Goal: Information Seeking & Learning: Find specific page/section

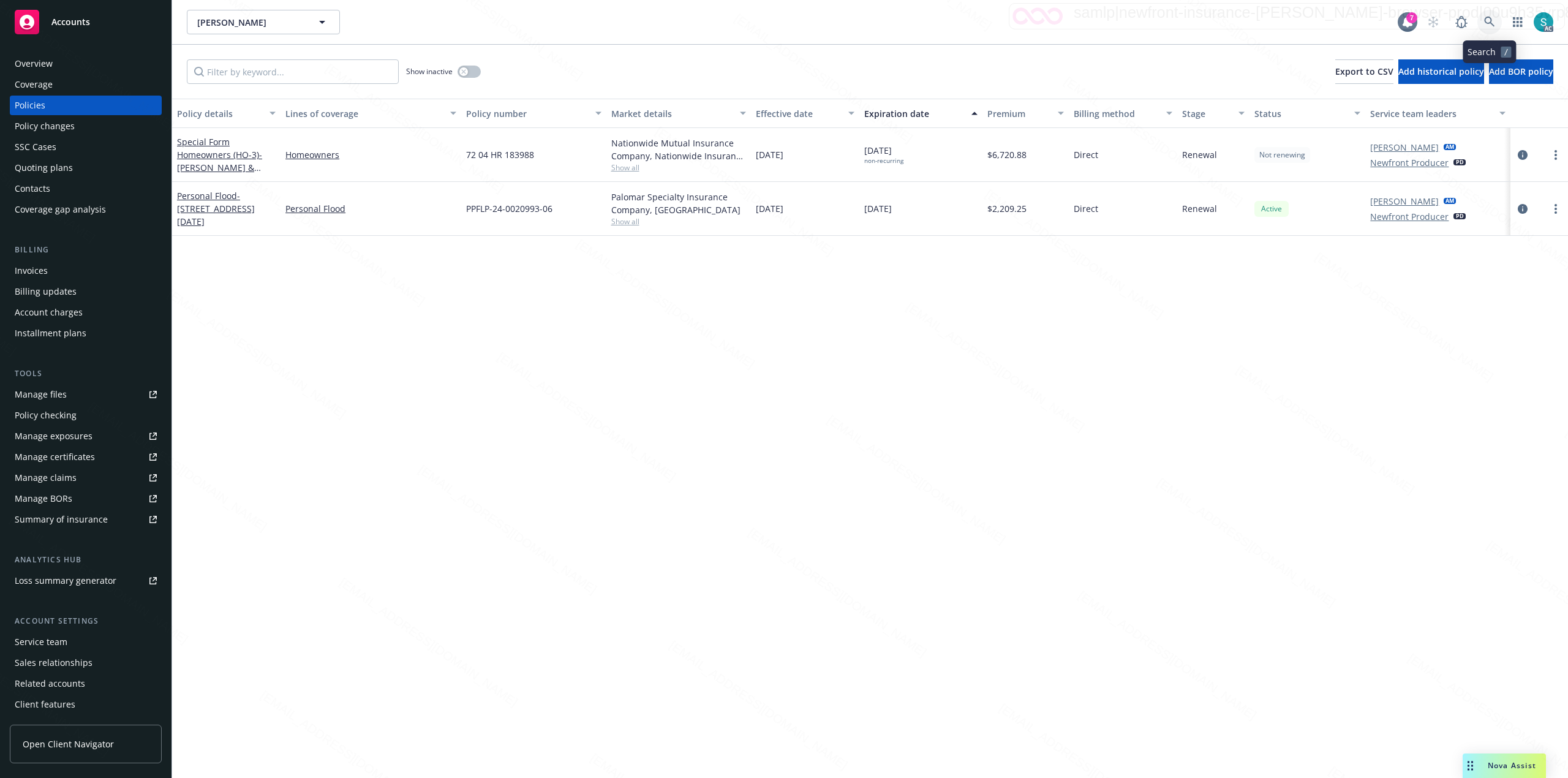
click at [1488, 21] on icon at bounding box center [1490, 22] width 11 height 11
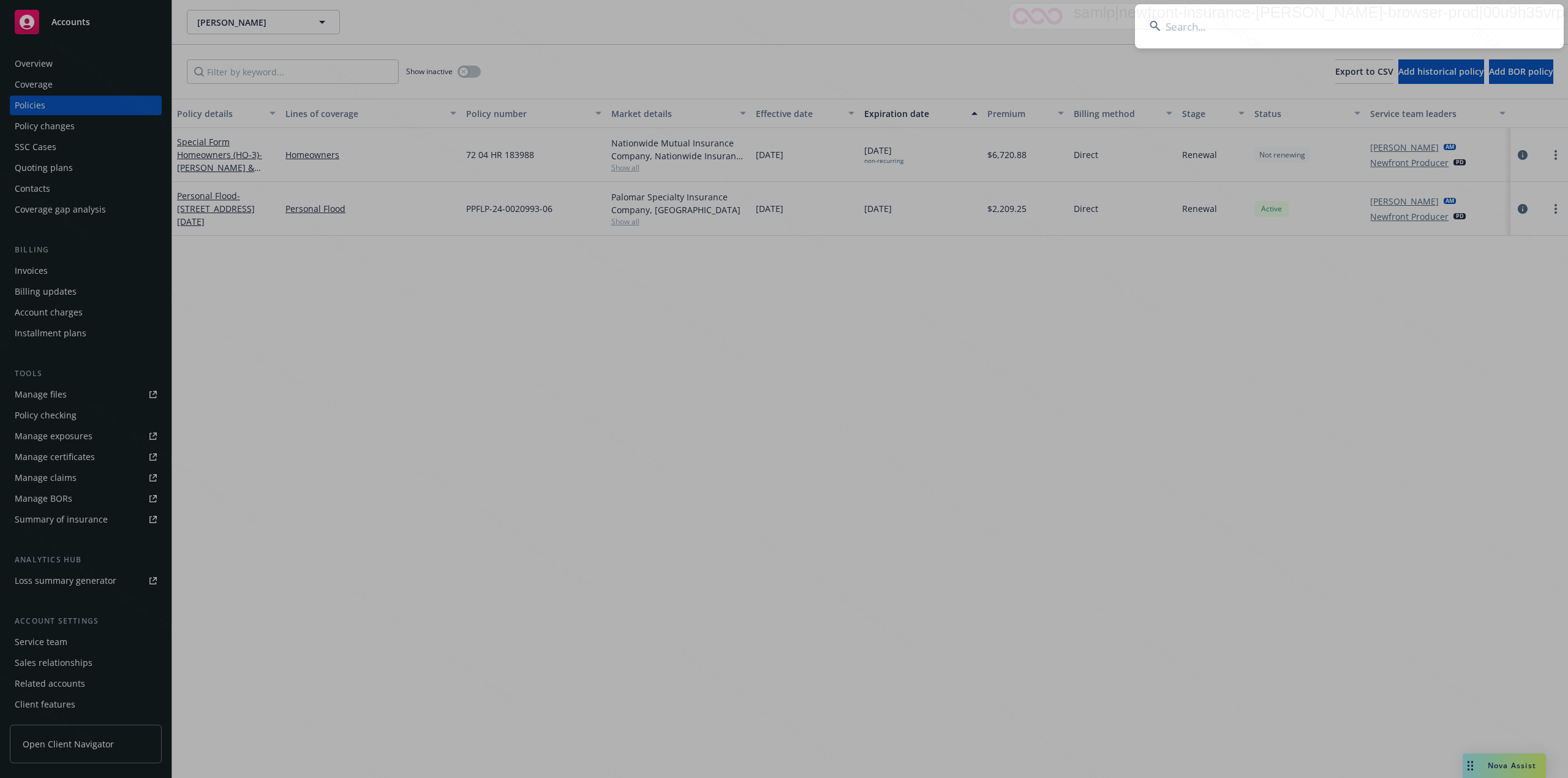
click at [1307, 19] on input at bounding box center [1350, 26] width 429 height 44
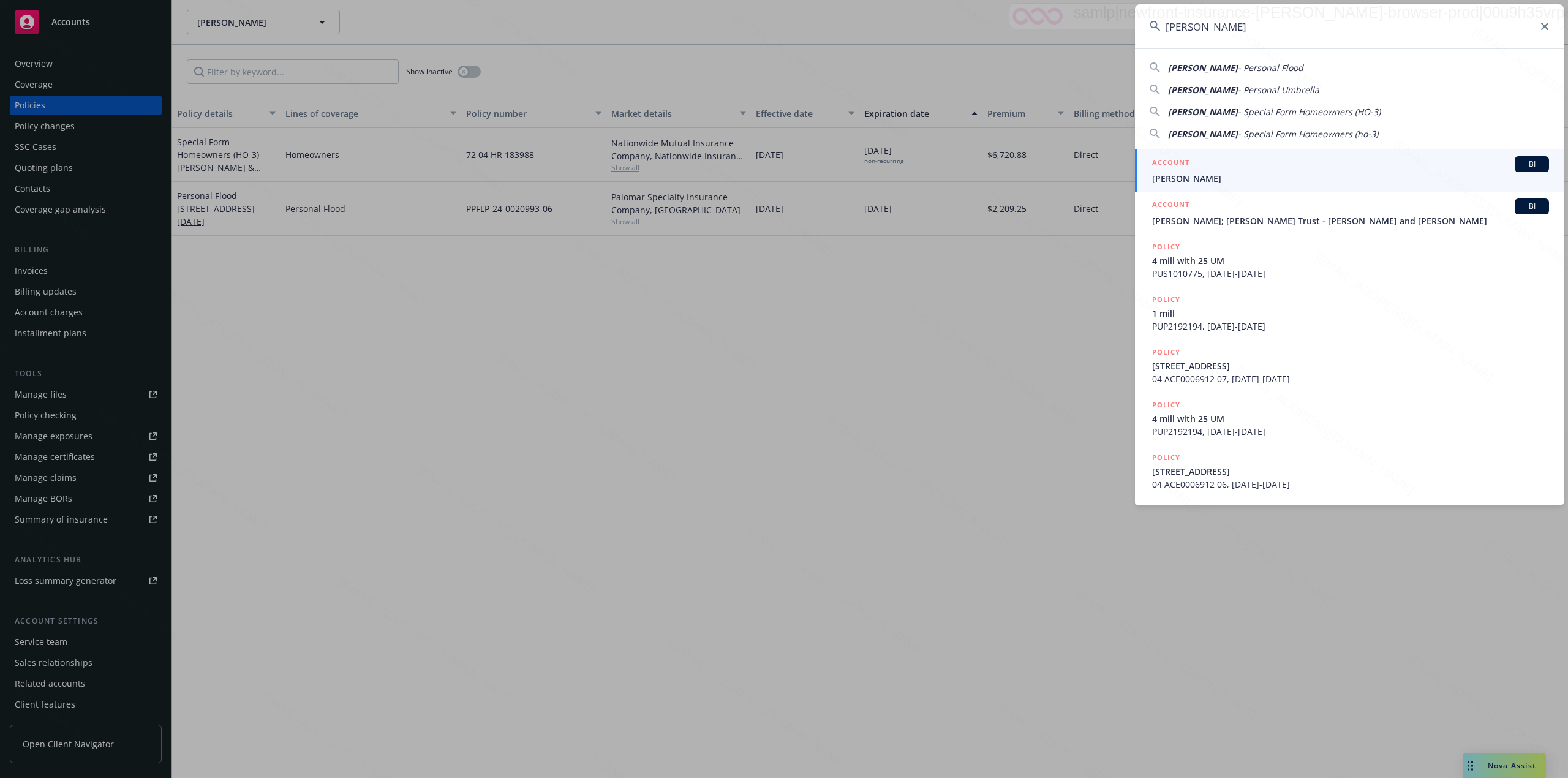
type input "[PERSON_NAME]"
click at [1197, 179] on span "[PERSON_NAME]" at bounding box center [1351, 179] width 397 height 13
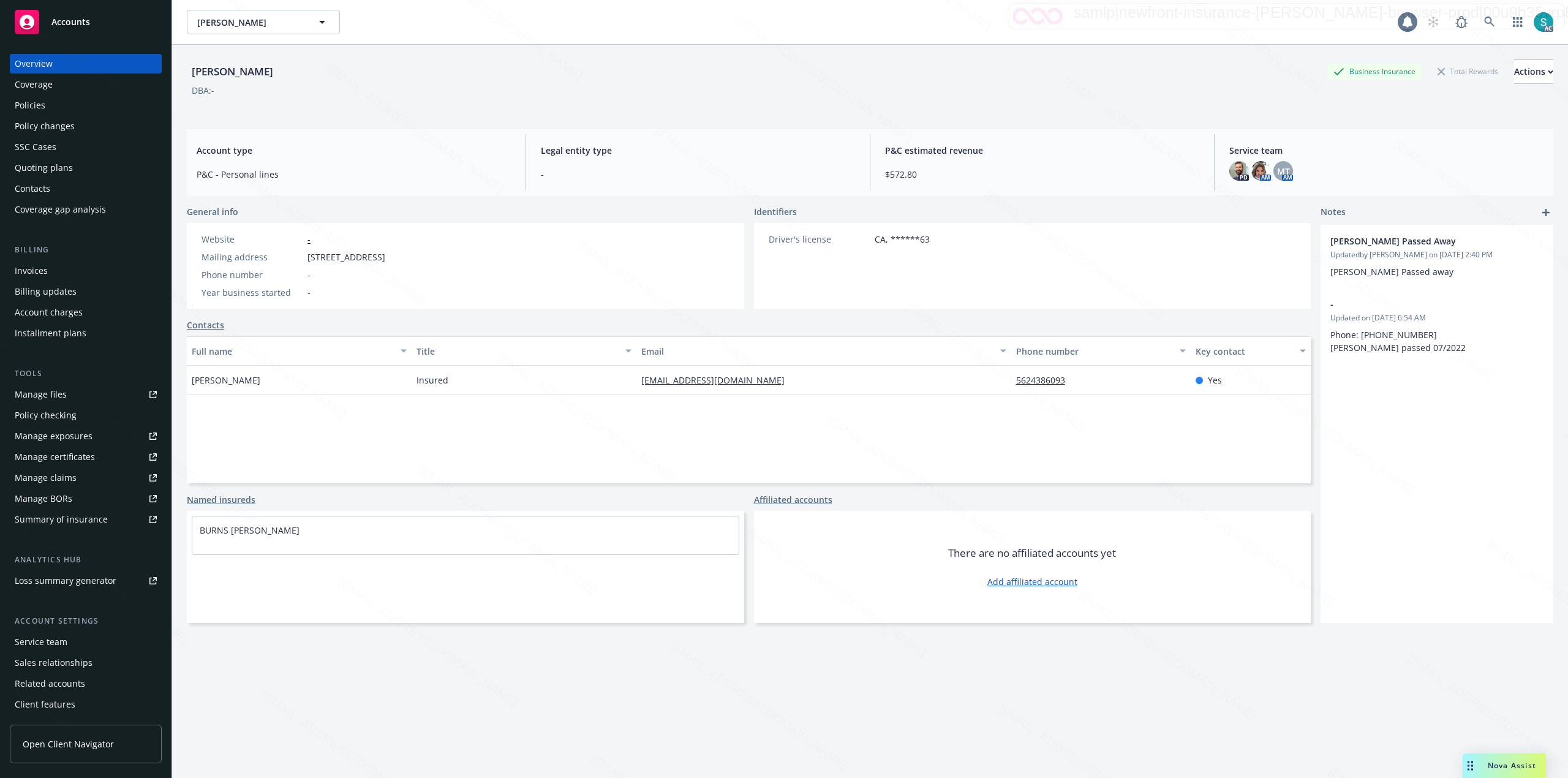
click at [42, 104] on div "Policies" at bounding box center [30, 105] width 31 height 19
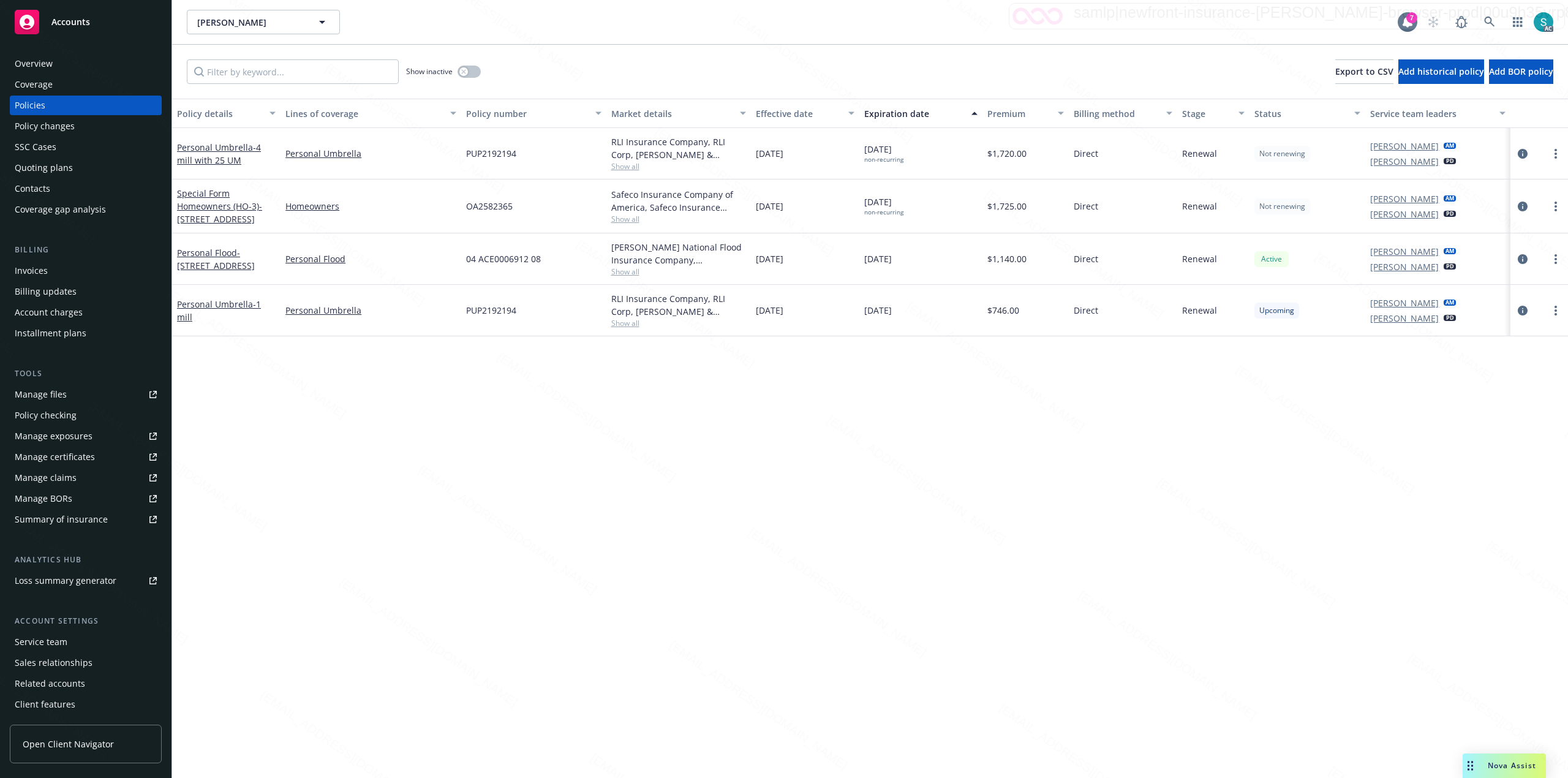
click at [479, 162] on div "PUP2192194" at bounding box center [533, 154] width 145 height 52
copy span "PUP2192194"
click at [500, 155] on span "PUP2192194" at bounding box center [491, 153] width 50 height 13
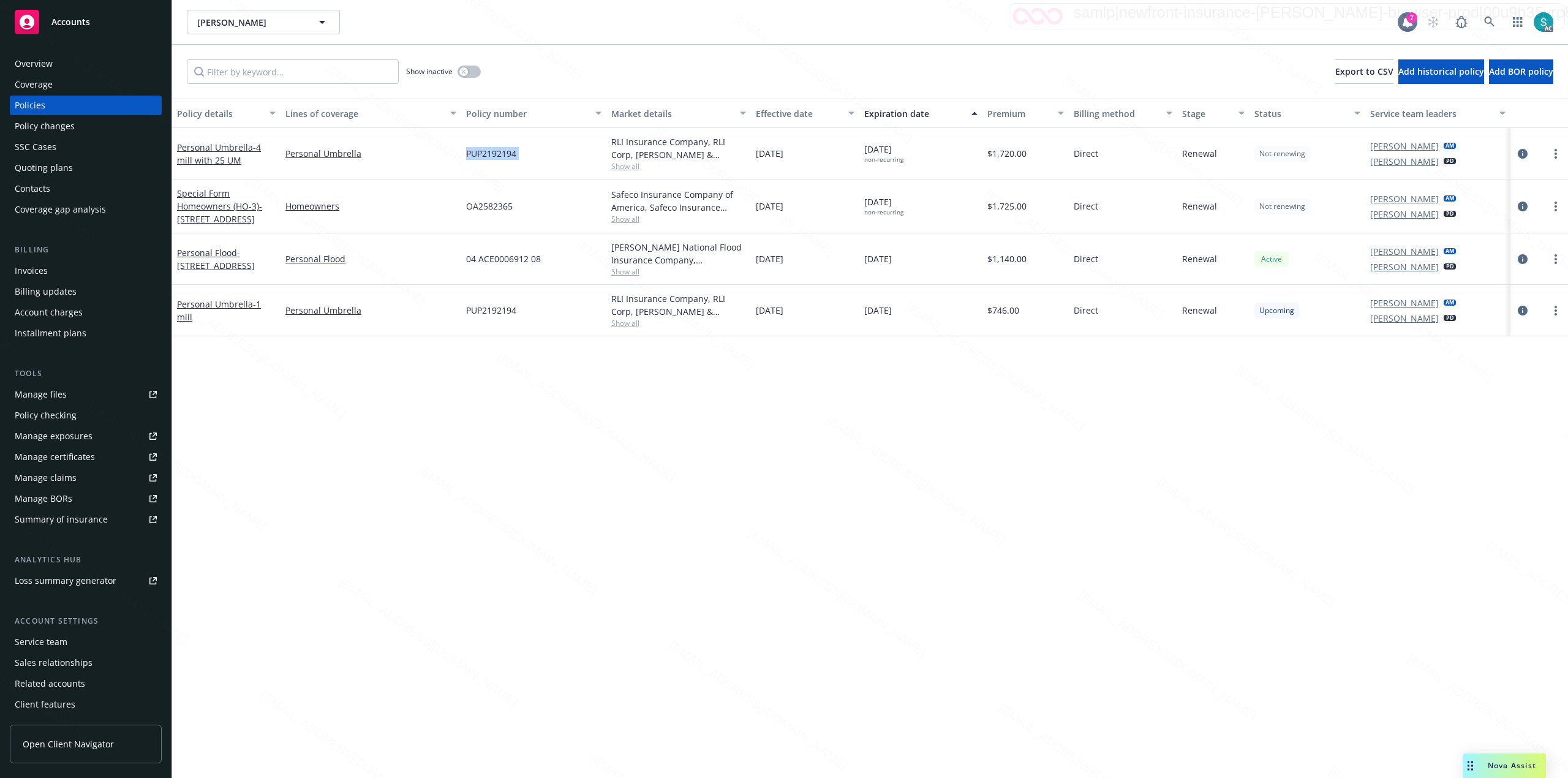
click at [500, 155] on span "PUP2192194" at bounding box center [491, 153] width 50 height 13
click at [224, 152] on div "Personal Umbrella - 4 mill with 25 UM" at bounding box center [227, 153] width 99 height 26
click at [224, 147] on link "Personal Umbrella - 4 mill with 25 UM" at bounding box center [219, 154] width 84 height 25
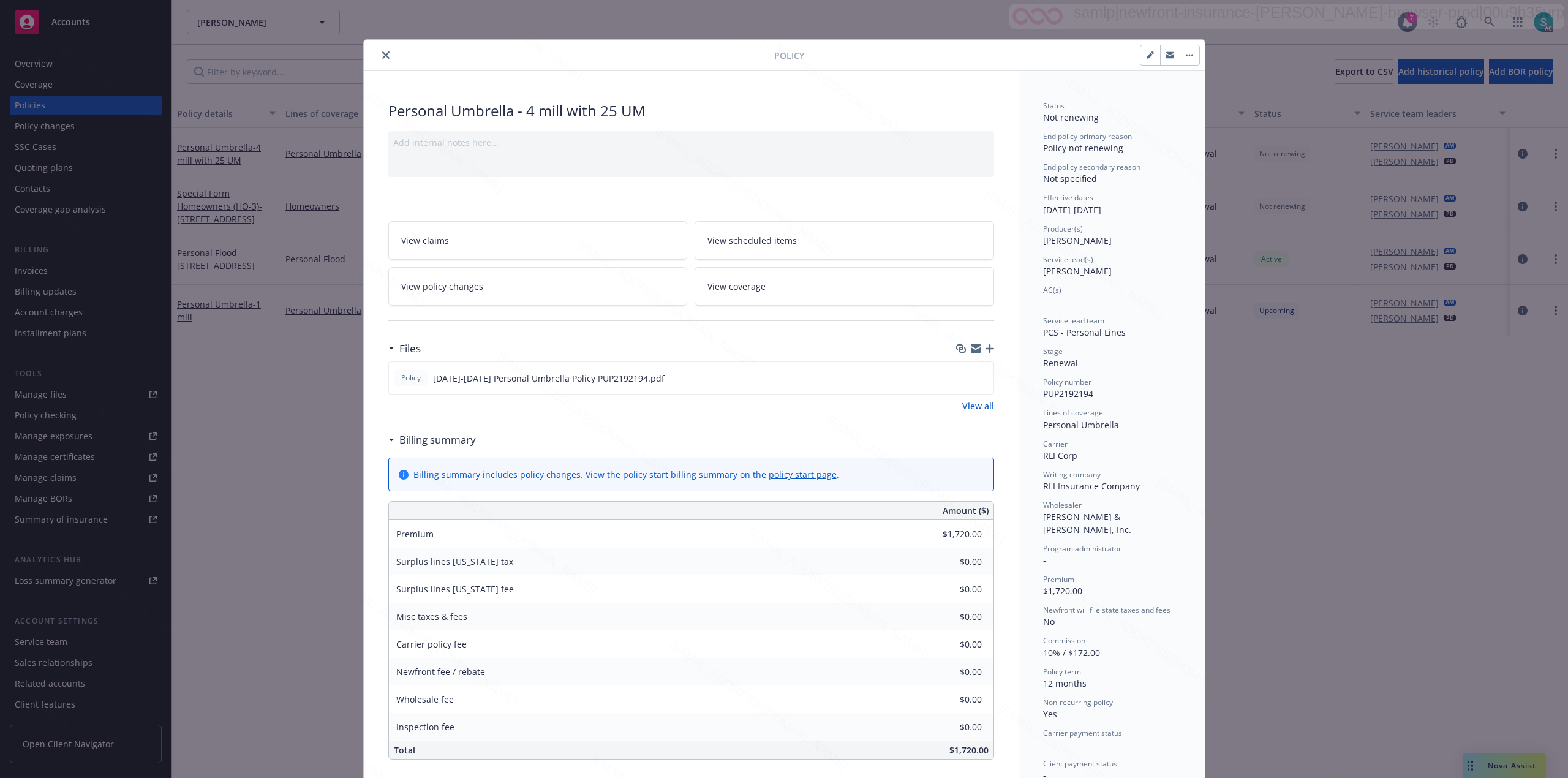
click at [1054, 390] on span "PUP2192194" at bounding box center [1068, 393] width 50 height 12
copy span "PUP2192194"
click at [382, 56] on icon "close" at bounding box center [386, 56] width 8 height 8
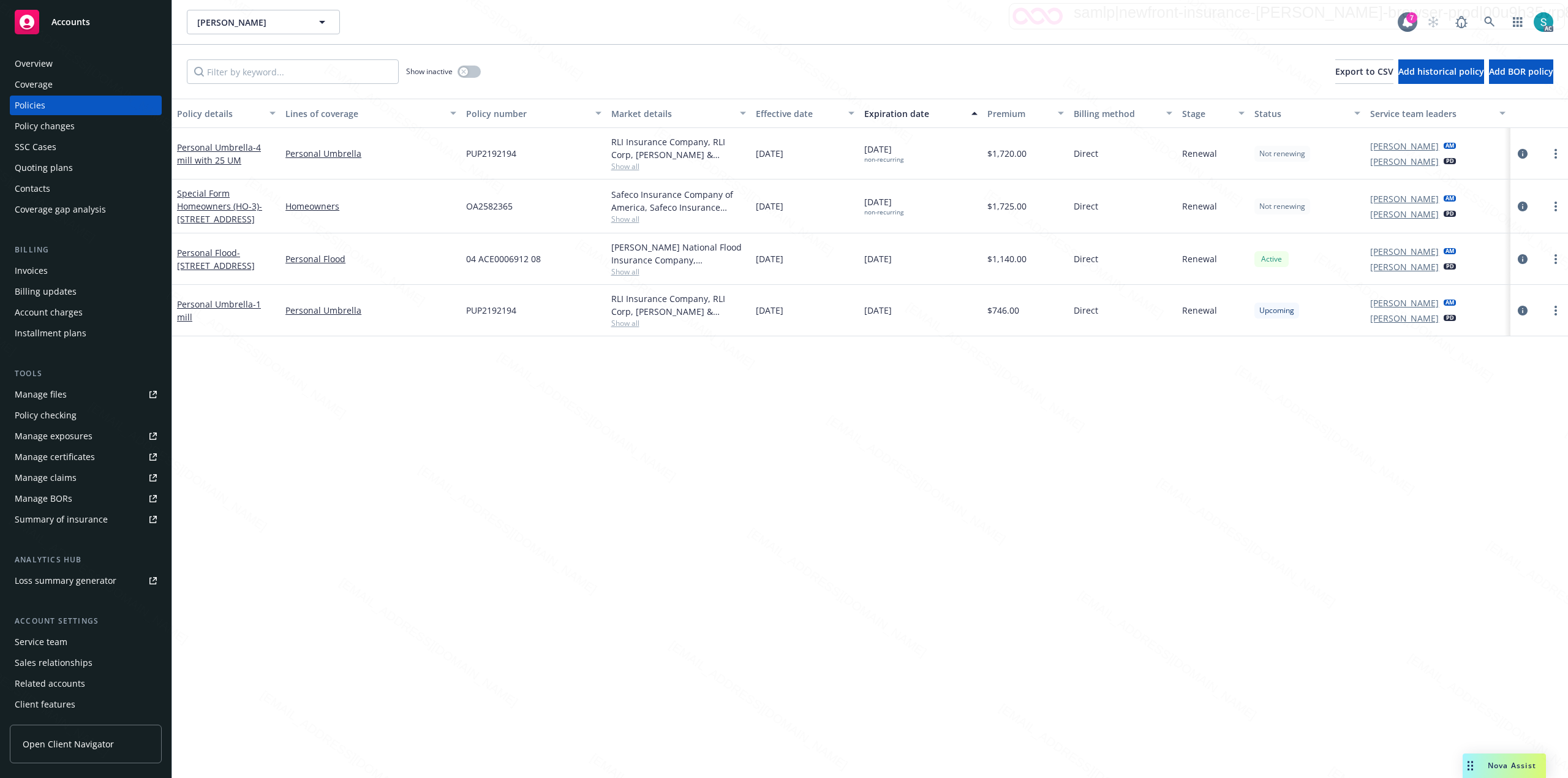
click at [237, 309] on link "Personal Umbrella - 1 mill" at bounding box center [219, 311] width 84 height 25
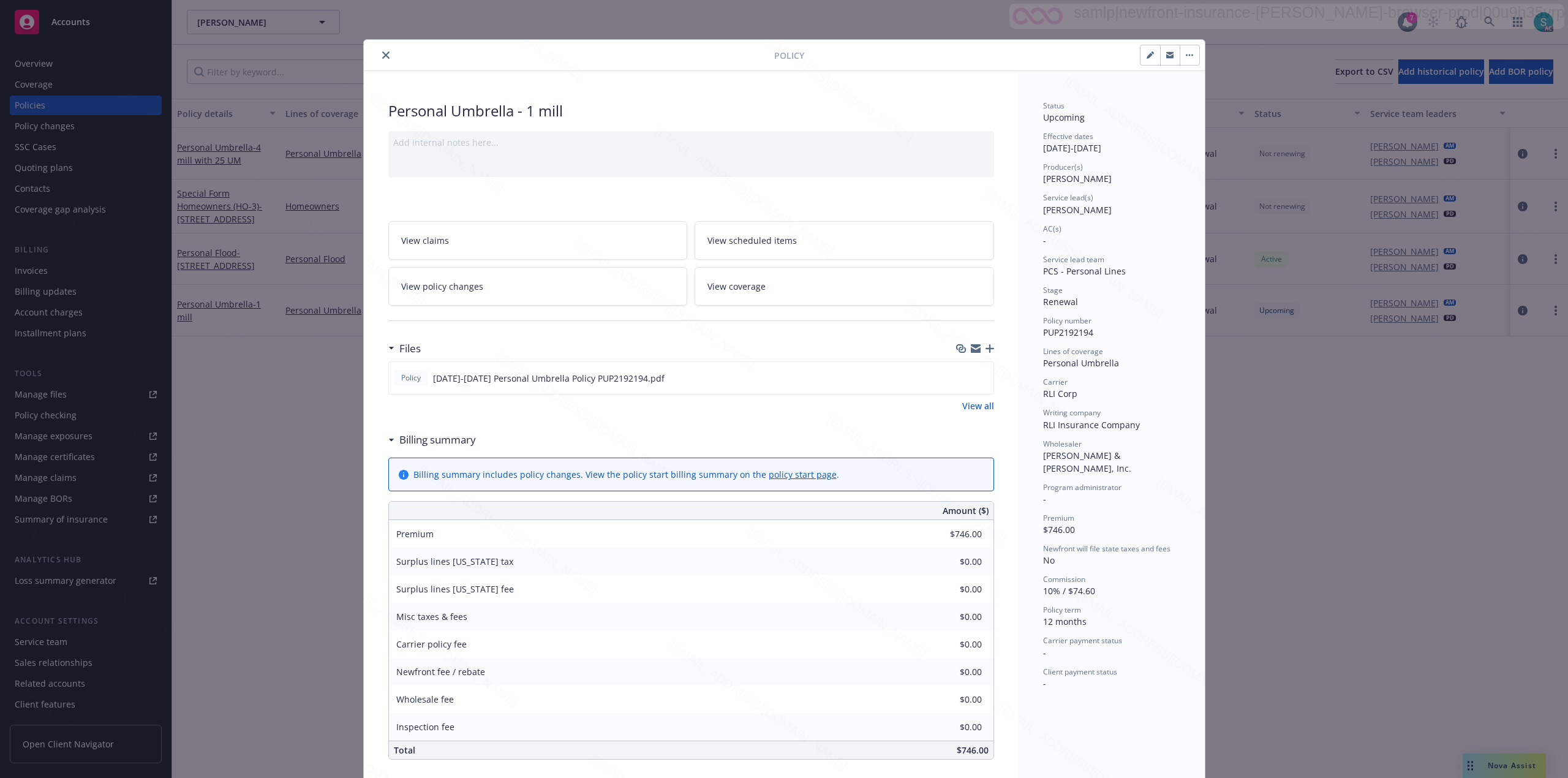
click at [383, 56] on icon "close" at bounding box center [386, 56] width 8 height 8
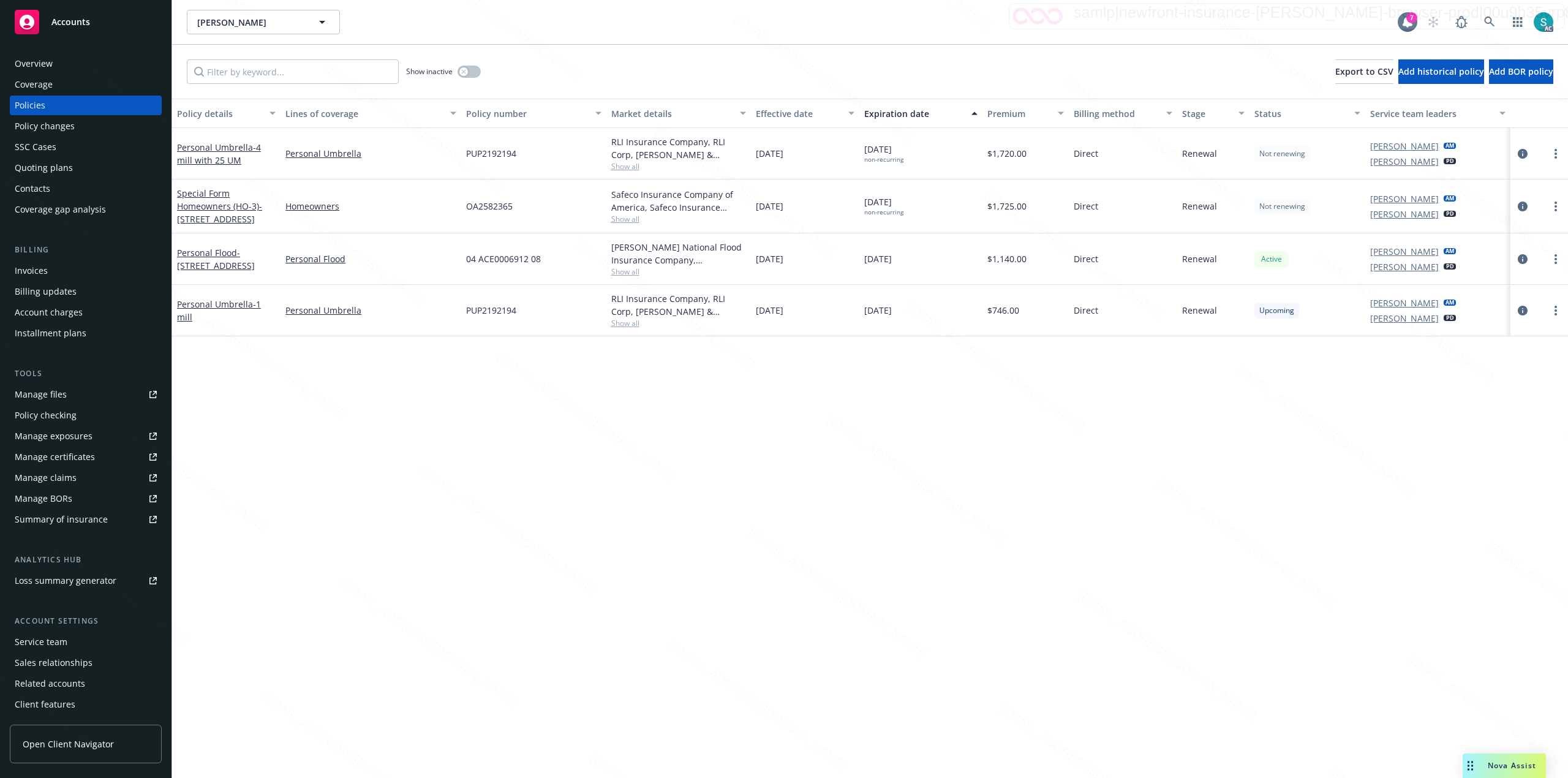
click at [76, 57] on div "Overview" at bounding box center [86, 63] width 142 height 19
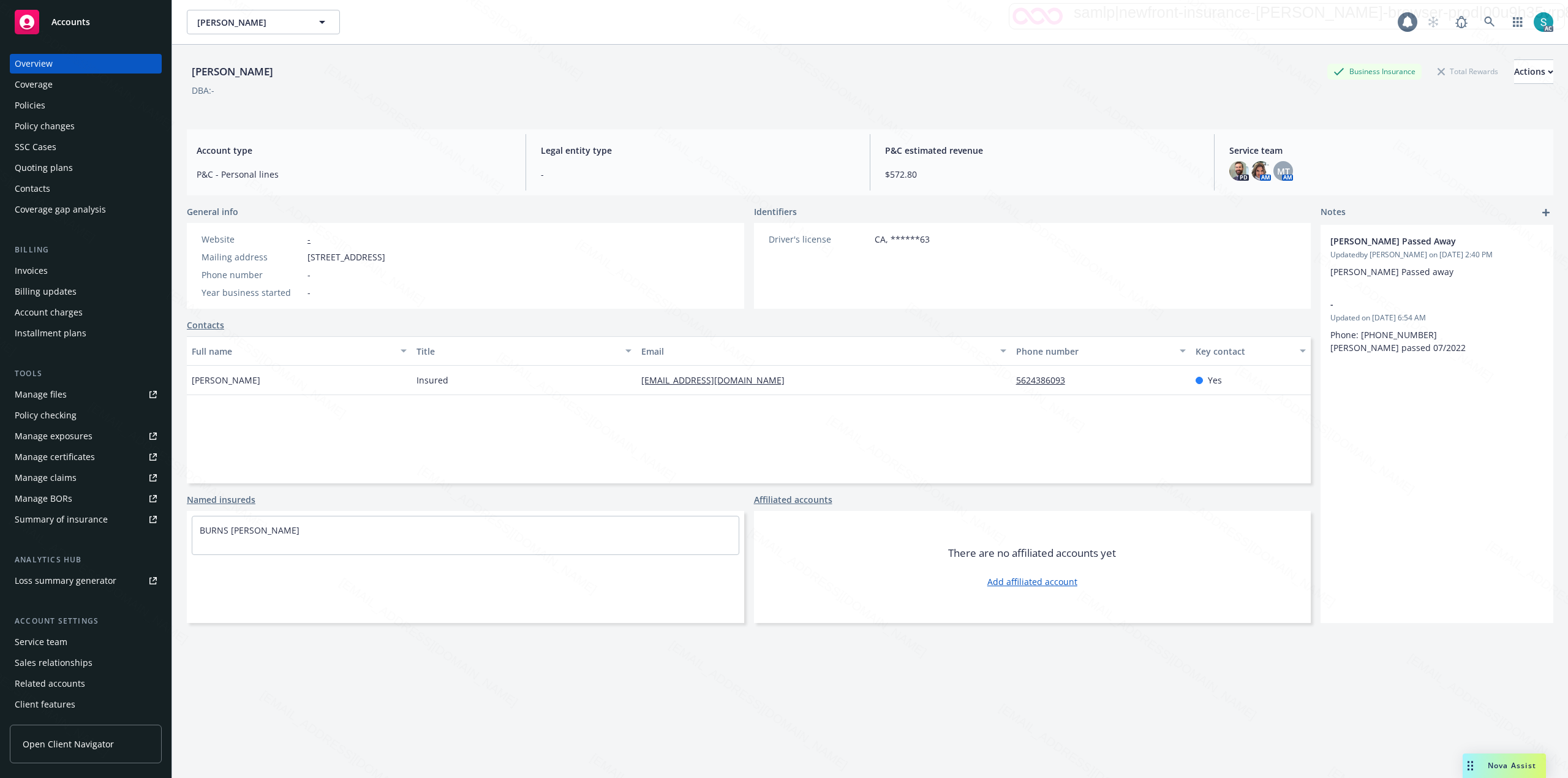
click at [246, 72] on div "[PERSON_NAME]" at bounding box center [233, 71] width 91 height 16
copy div "[PERSON_NAME]"
click at [1277, 169] on span "MT" at bounding box center [1283, 171] width 13 height 13
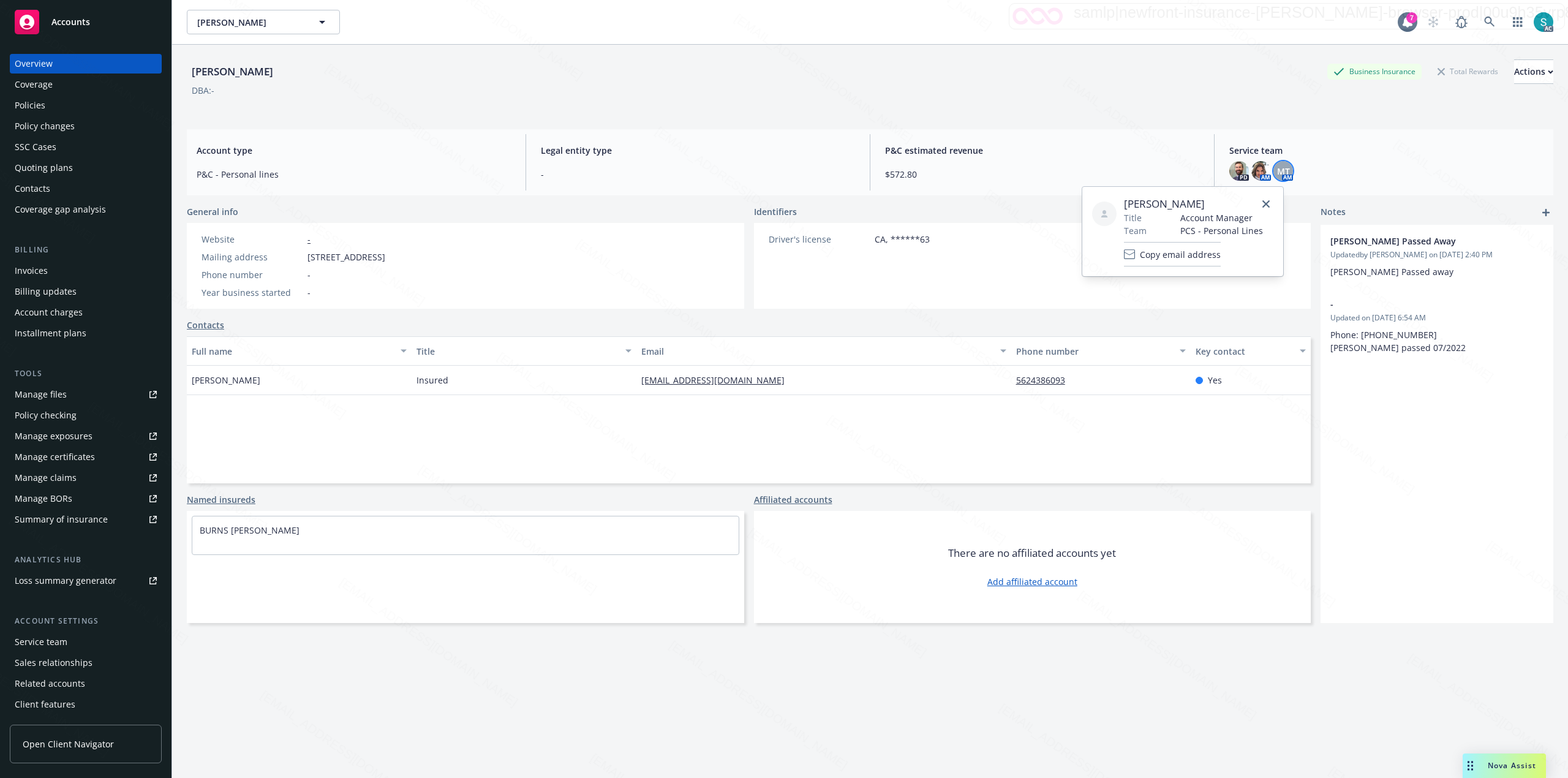
click at [1170, 202] on span "[PERSON_NAME]" at bounding box center [1194, 203] width 139 height 15
copy span "[PERSON_NAME]"
click at [1484, 19] on icon at bounding box center [1489, 21] width 10 height 10
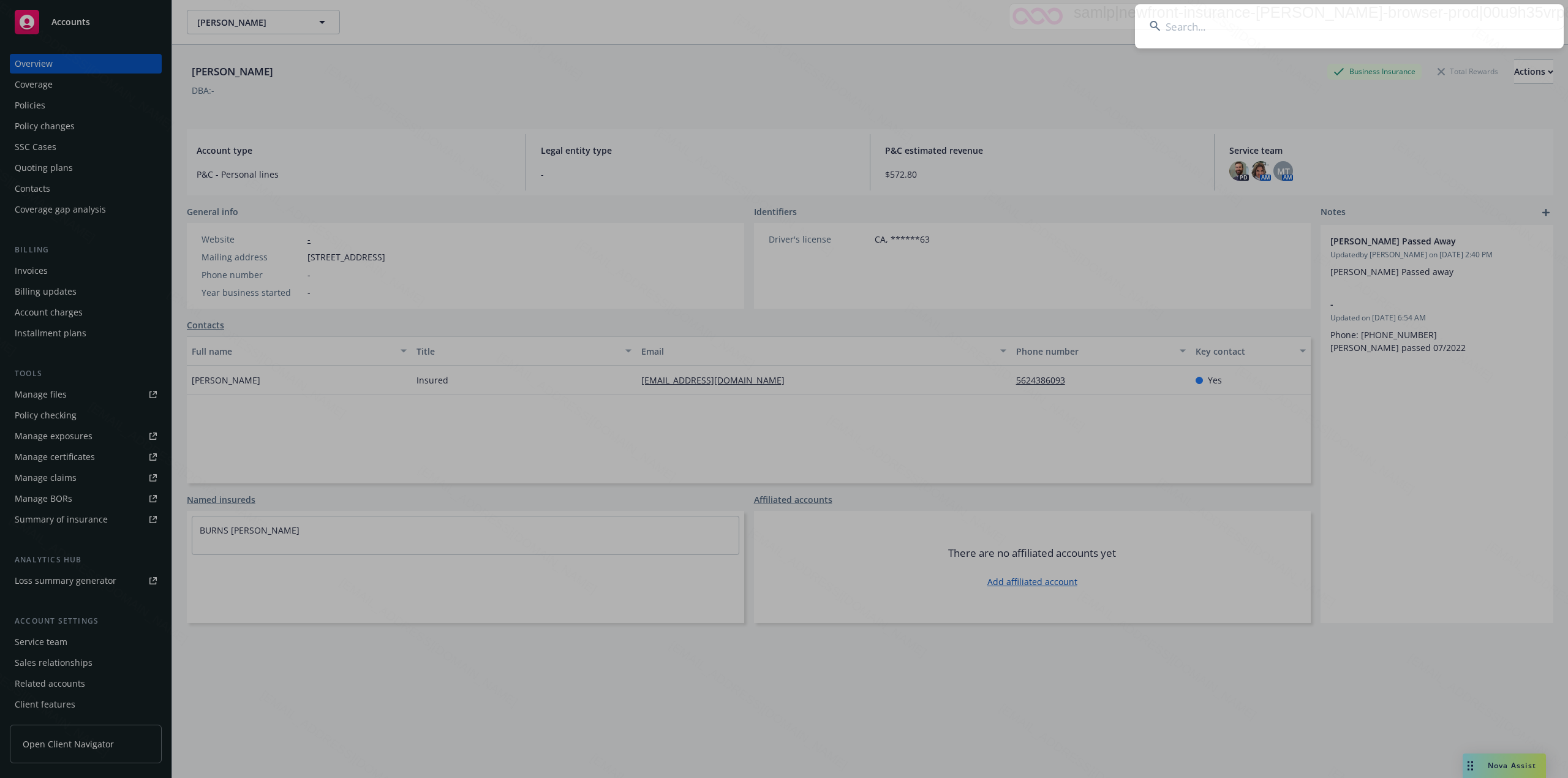
click at [1179, 33] on input at bounding box center [1350, 26] width 429 height 44
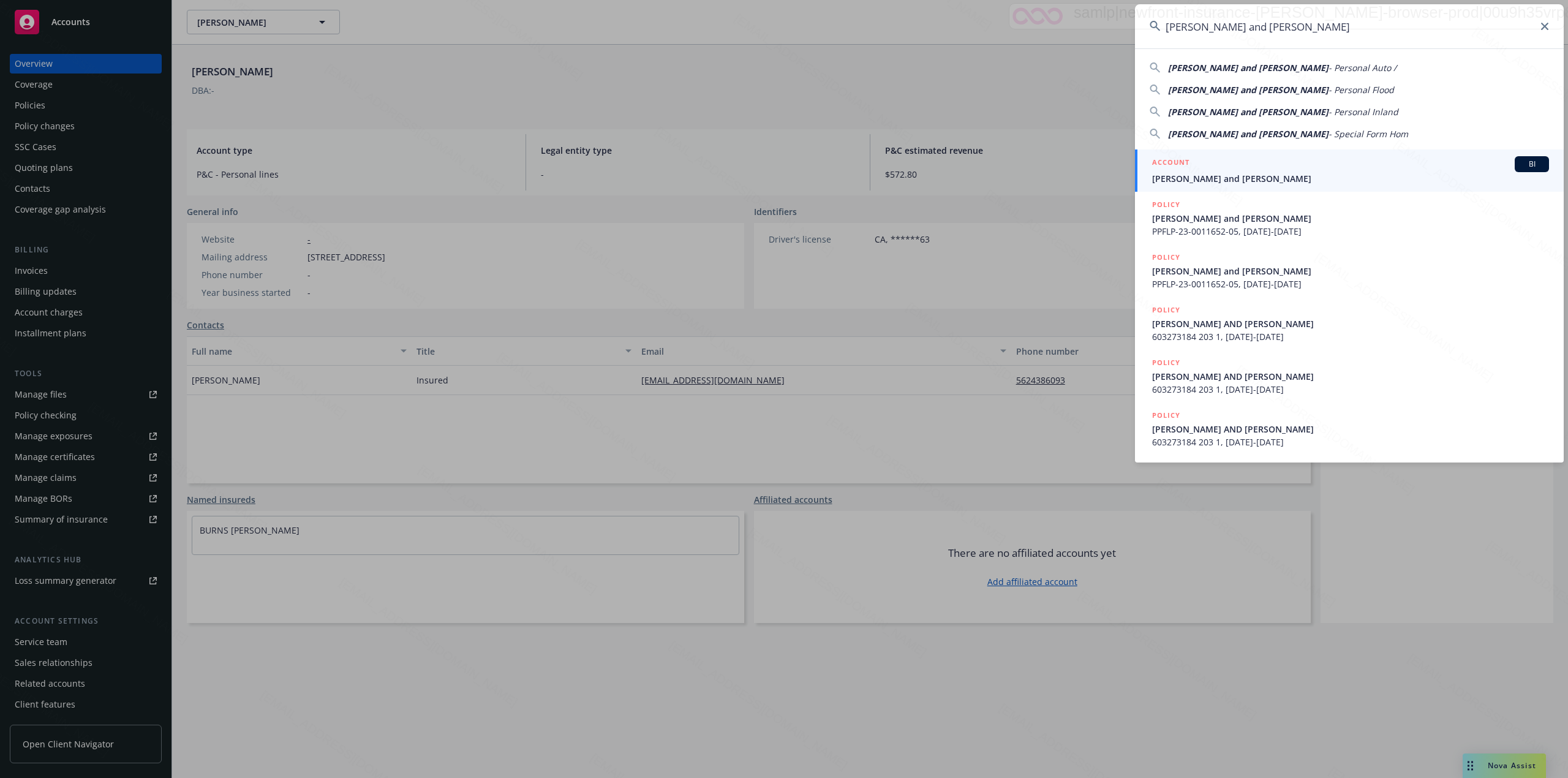
type input "[PERSON_NAME] and [PERSON_NAME]"
click at [1185, 165] on h5 "ACCOUNT" at bounding box center [1171, 163] width 37 height 15
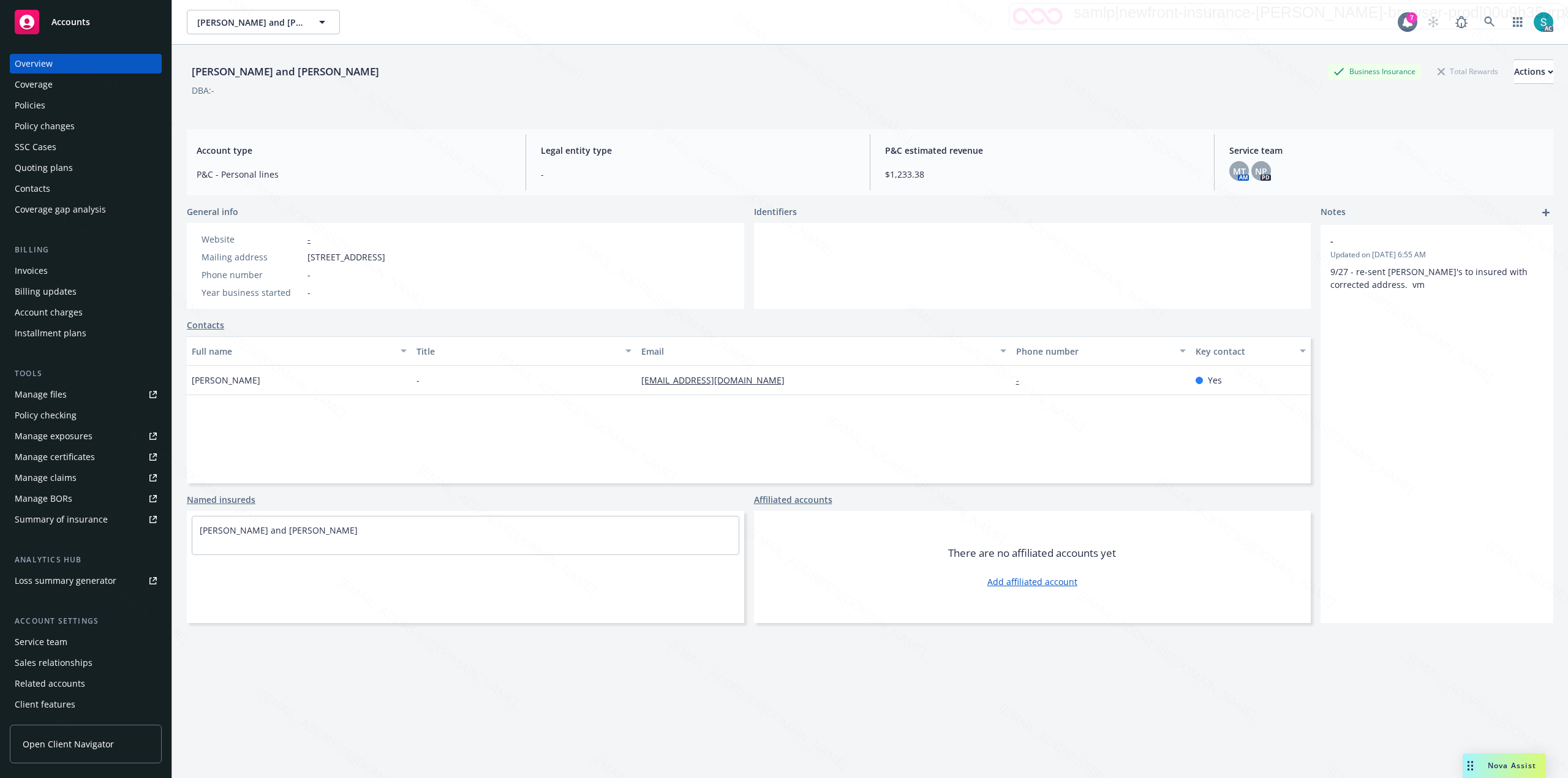
click at [25, 96] on div "Policies" at bounding box center [30, 105] width 31 height 19
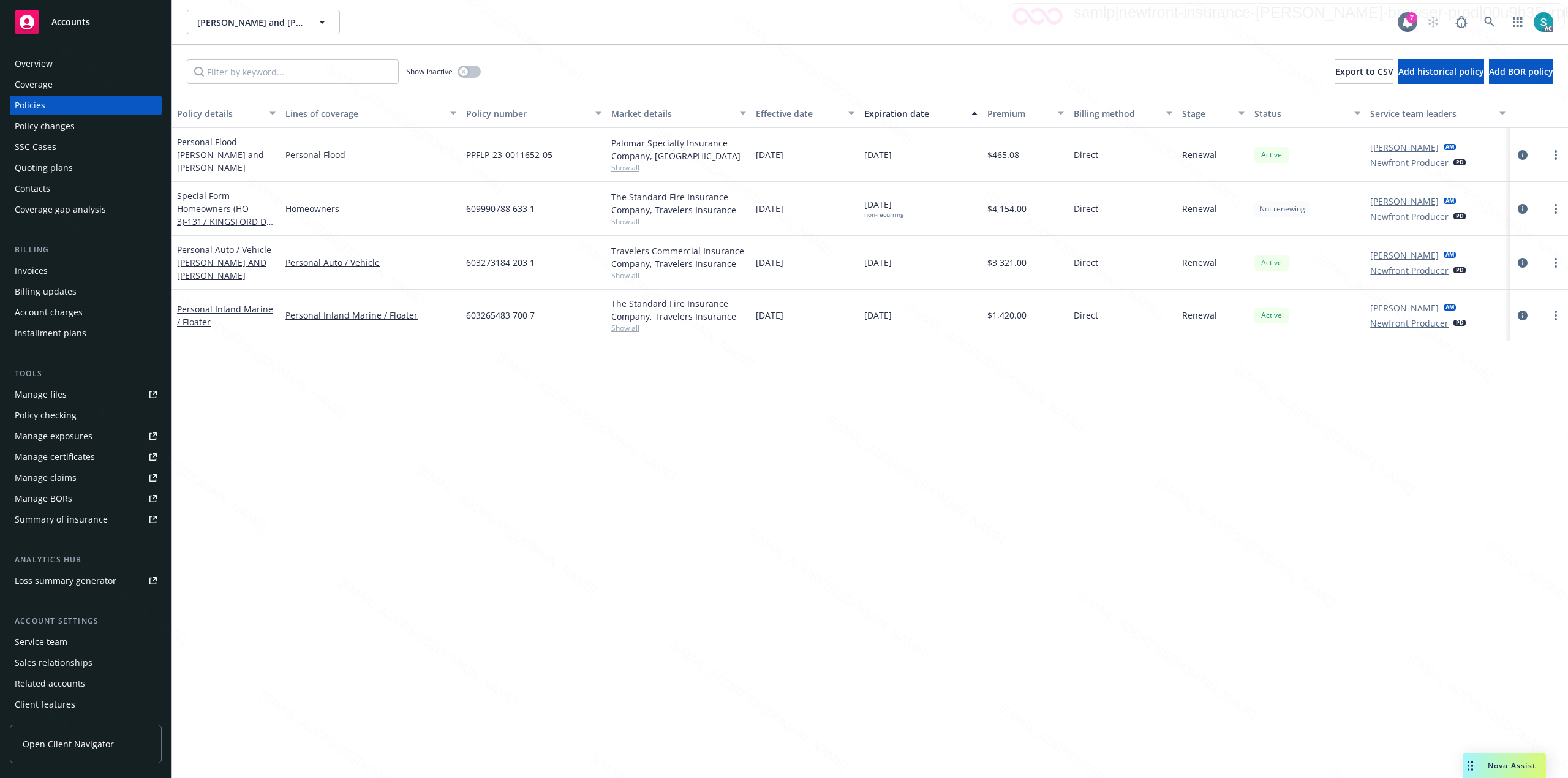
click at [16, 57] on div "Overview" at bounding box center [33, 63] width 38 height 19
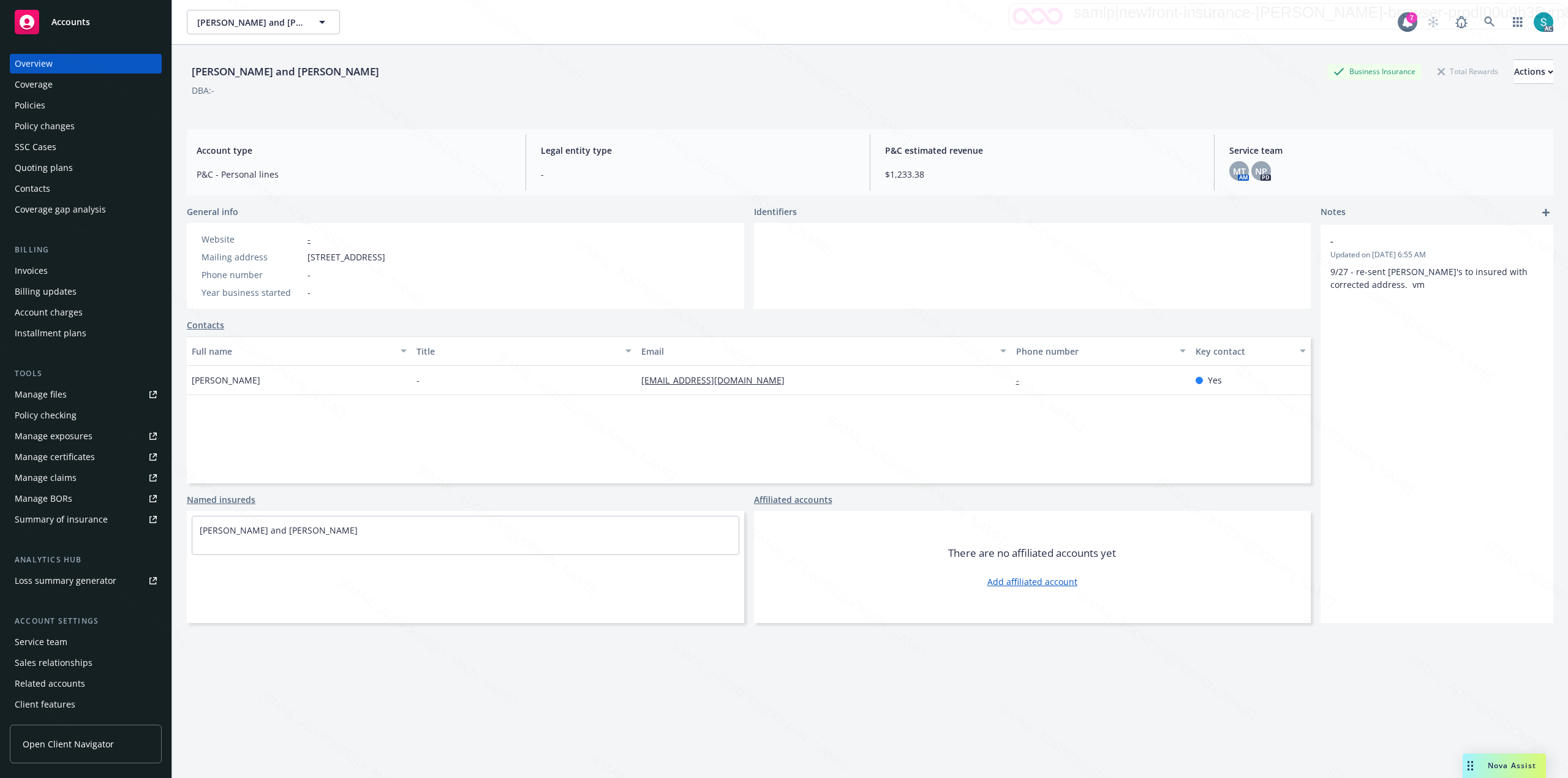
click at [258, 71] on div "[PERSON_NAME] and [PERSON_NAME]" at bounding box center [285, 71] width 197 height 16
copy div "[PERSON_NAME] and [PERSON_NAME]"
click at [1484, 16] on icon at bounding box center [1490, 22] width 11 height 11
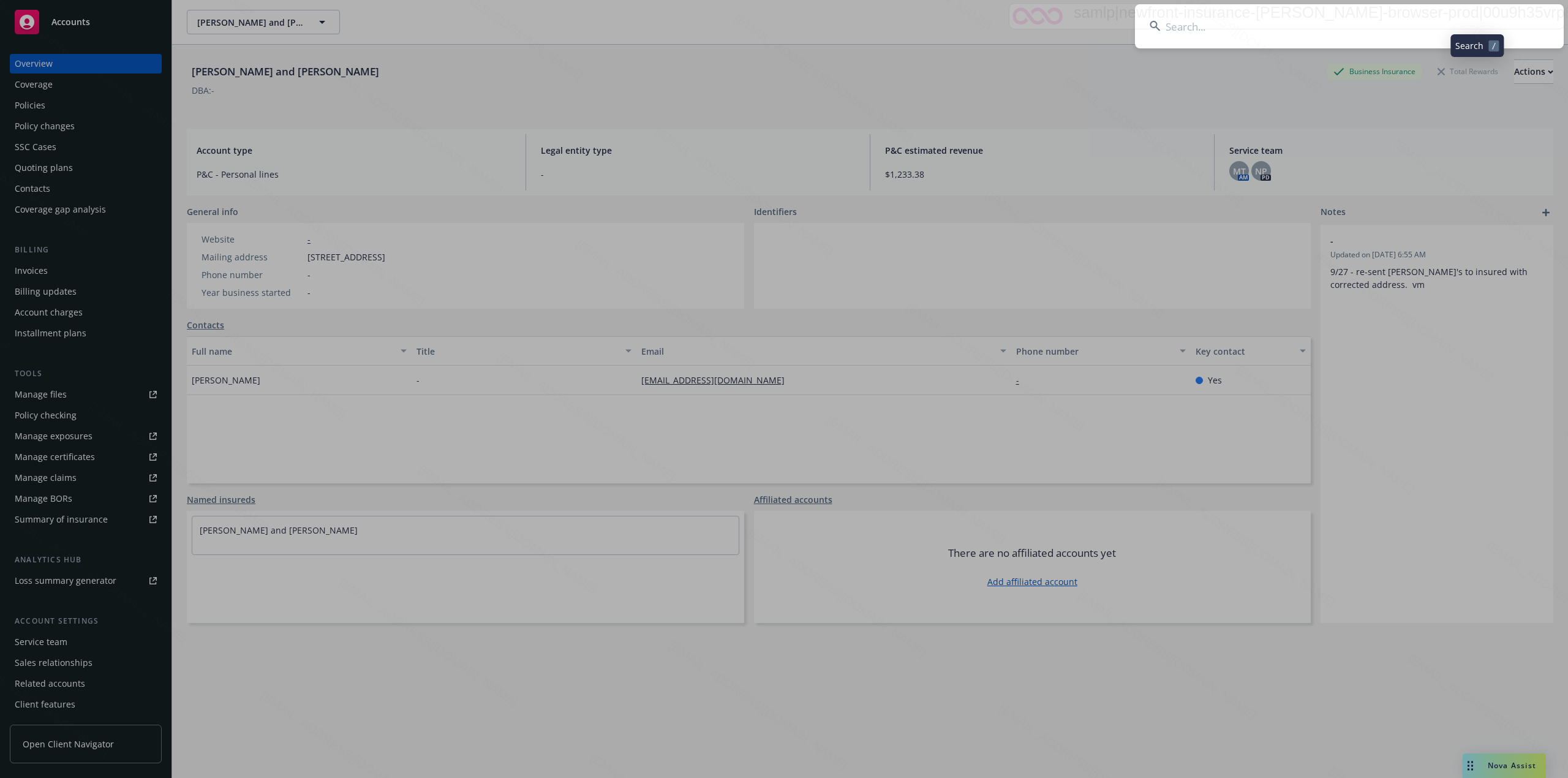
click at [1315, 23] on input at bounding box center [1350, 26] width 429 height 44
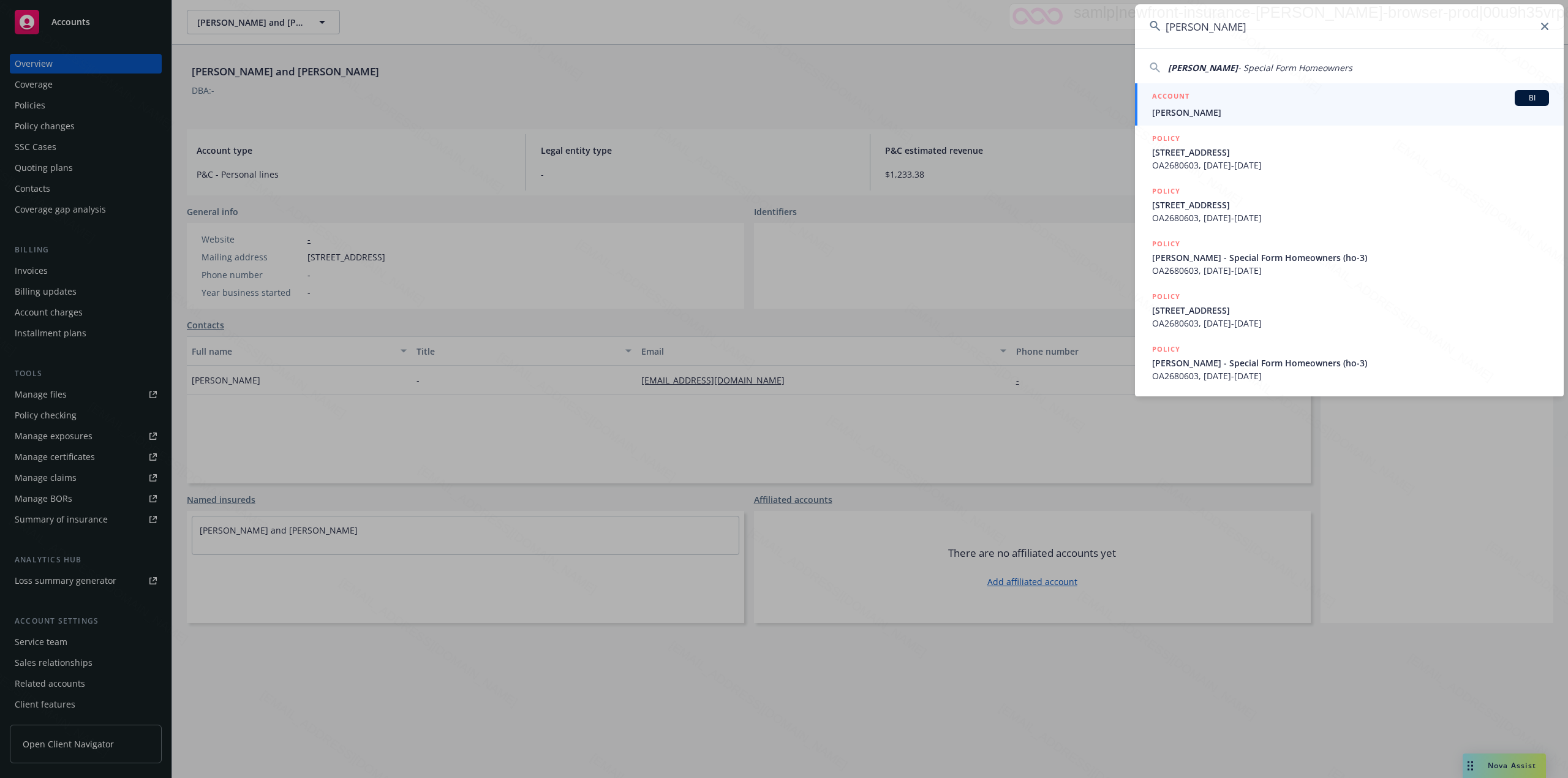
type input "[PERSON_NAME]"
click at [1199, 111] on span "[PERSON_NAME]" at bounding box center [1351, 112] width 397 height 13
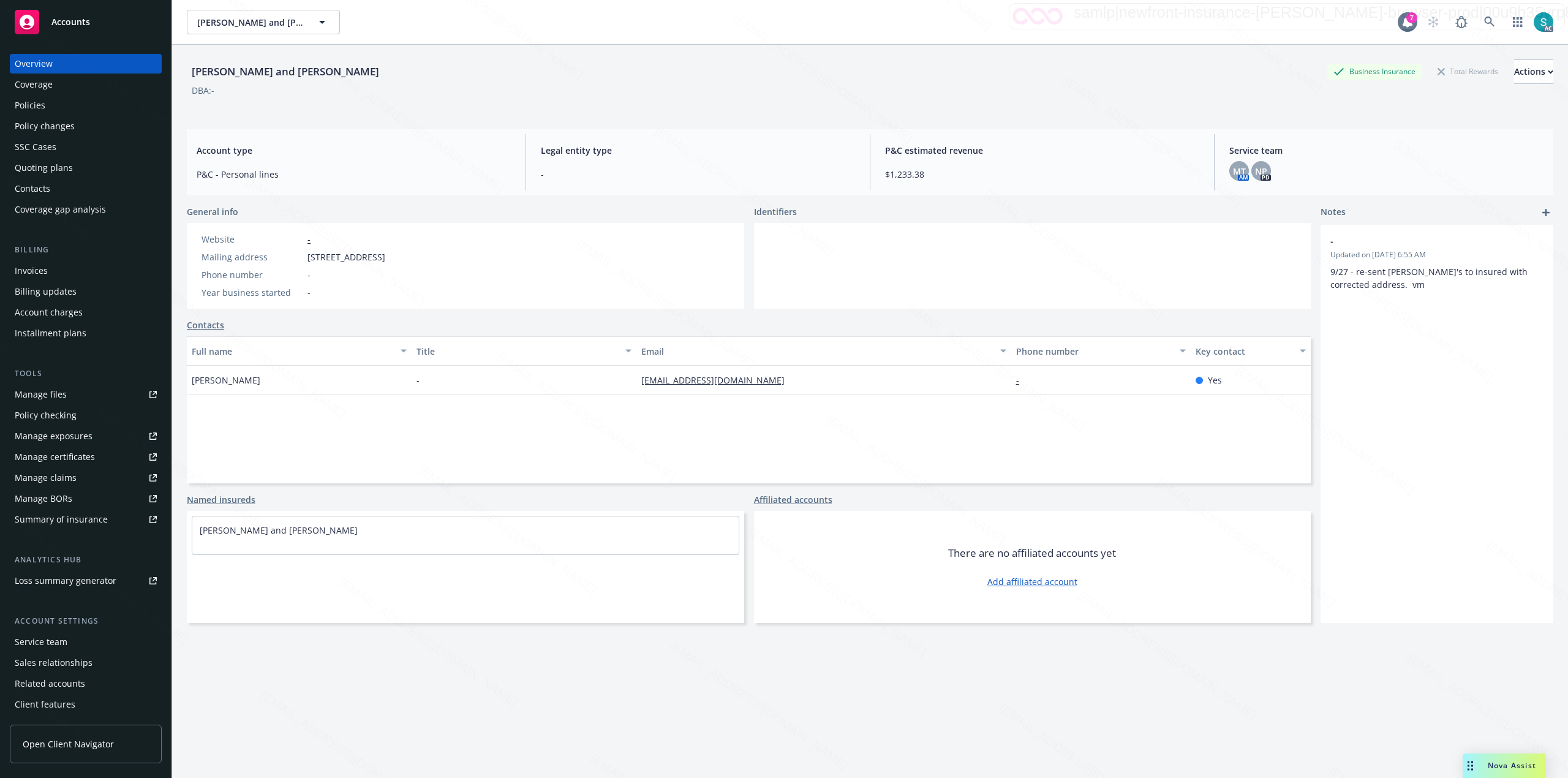
click at [49, 104] on div "Policies" at bounding box center [86, 105] width 142 height 19
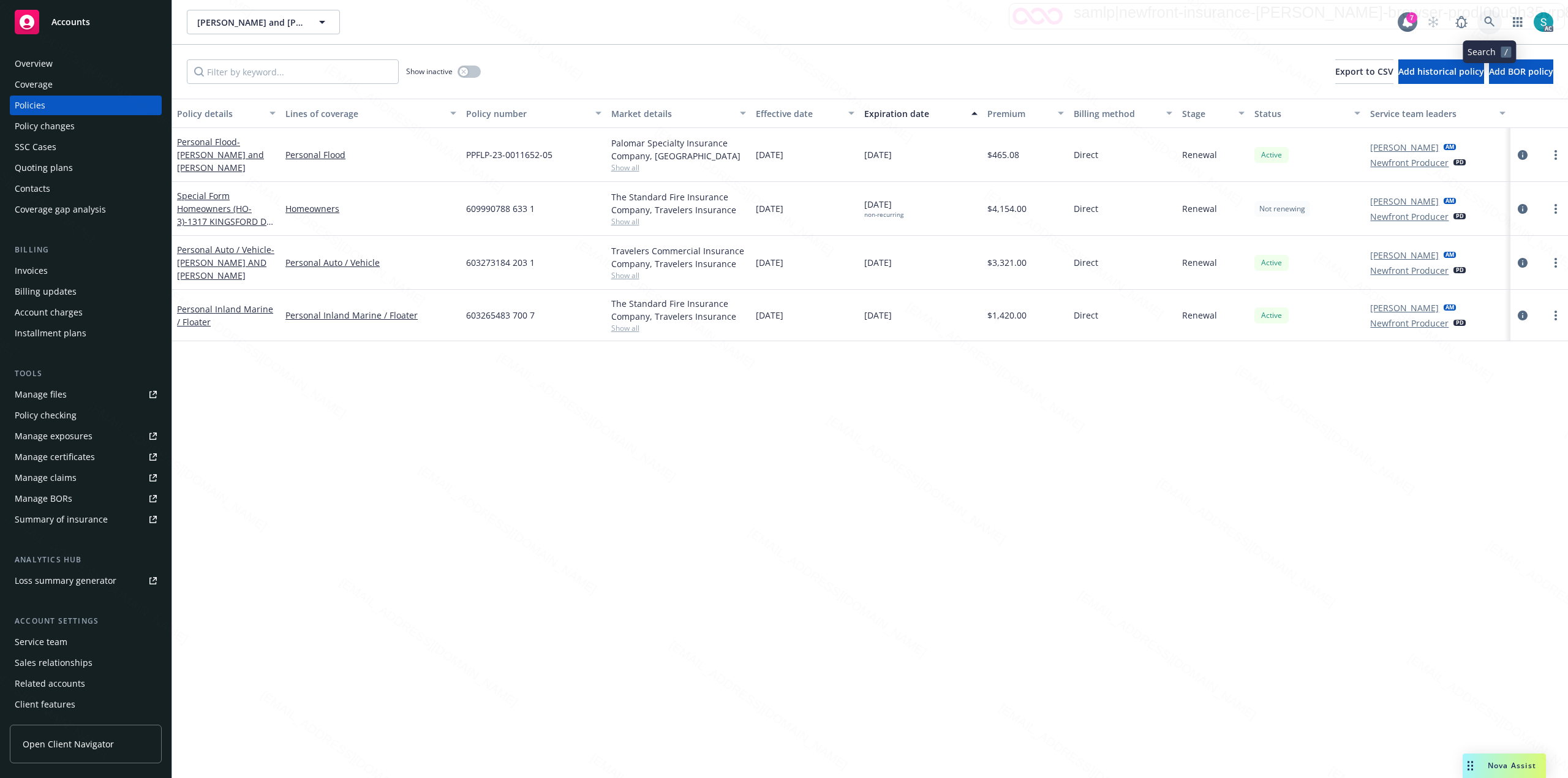
click at [1486, 18] on icon at bounding box center [1489, 21] width 10 height 10
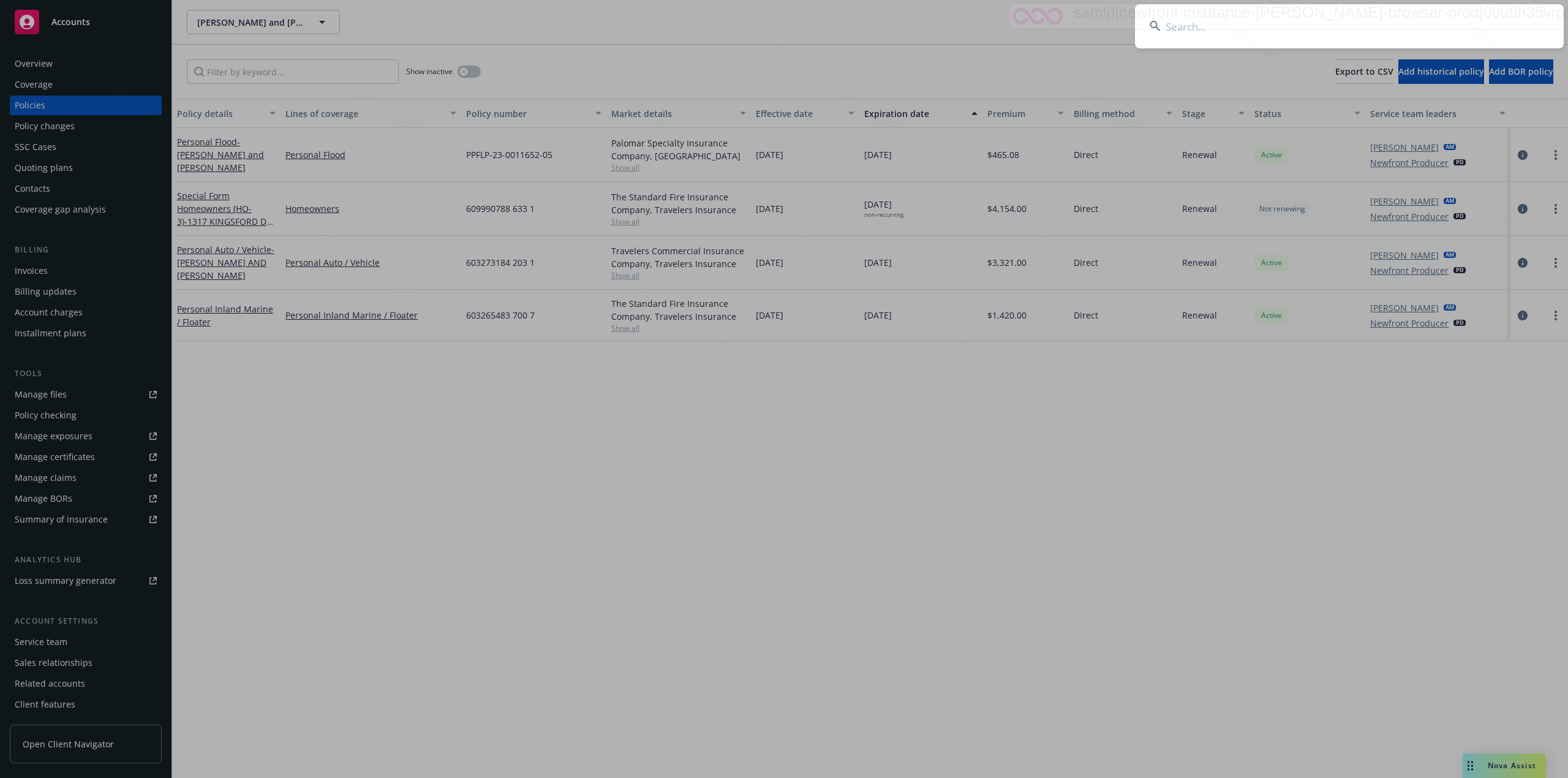
click at [1331, 22] on input at bounding box center [1350, 26] width 429 height 44
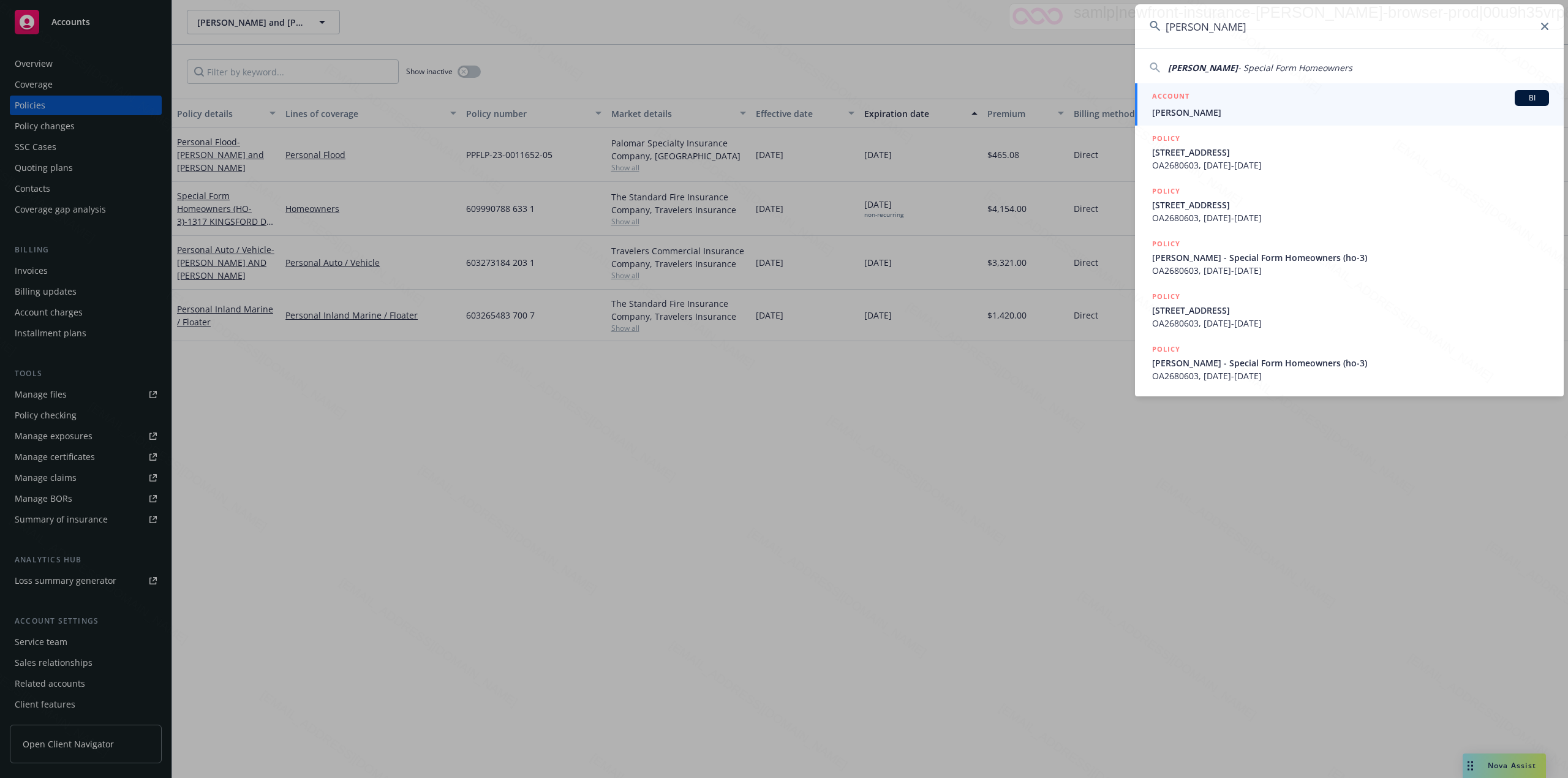
type input "[PERSON_NAME]"
click at [1238, 107] on span "[PERSON_NAME]" at bounding box center [1351, 112] width 397 height 13
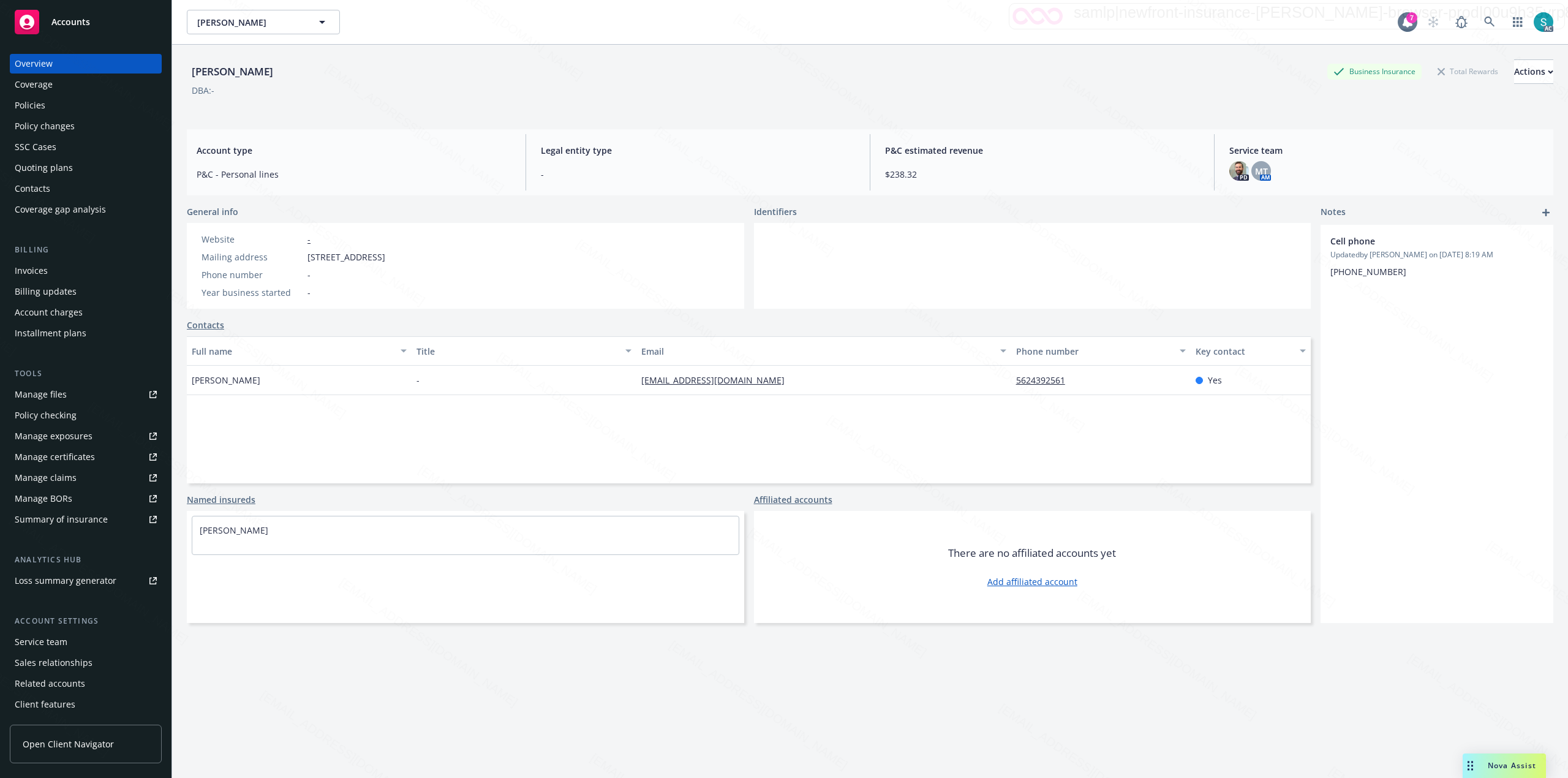
click at [31, 99] on div "Policies" at bounding box center [30, 105] width 31 height 19
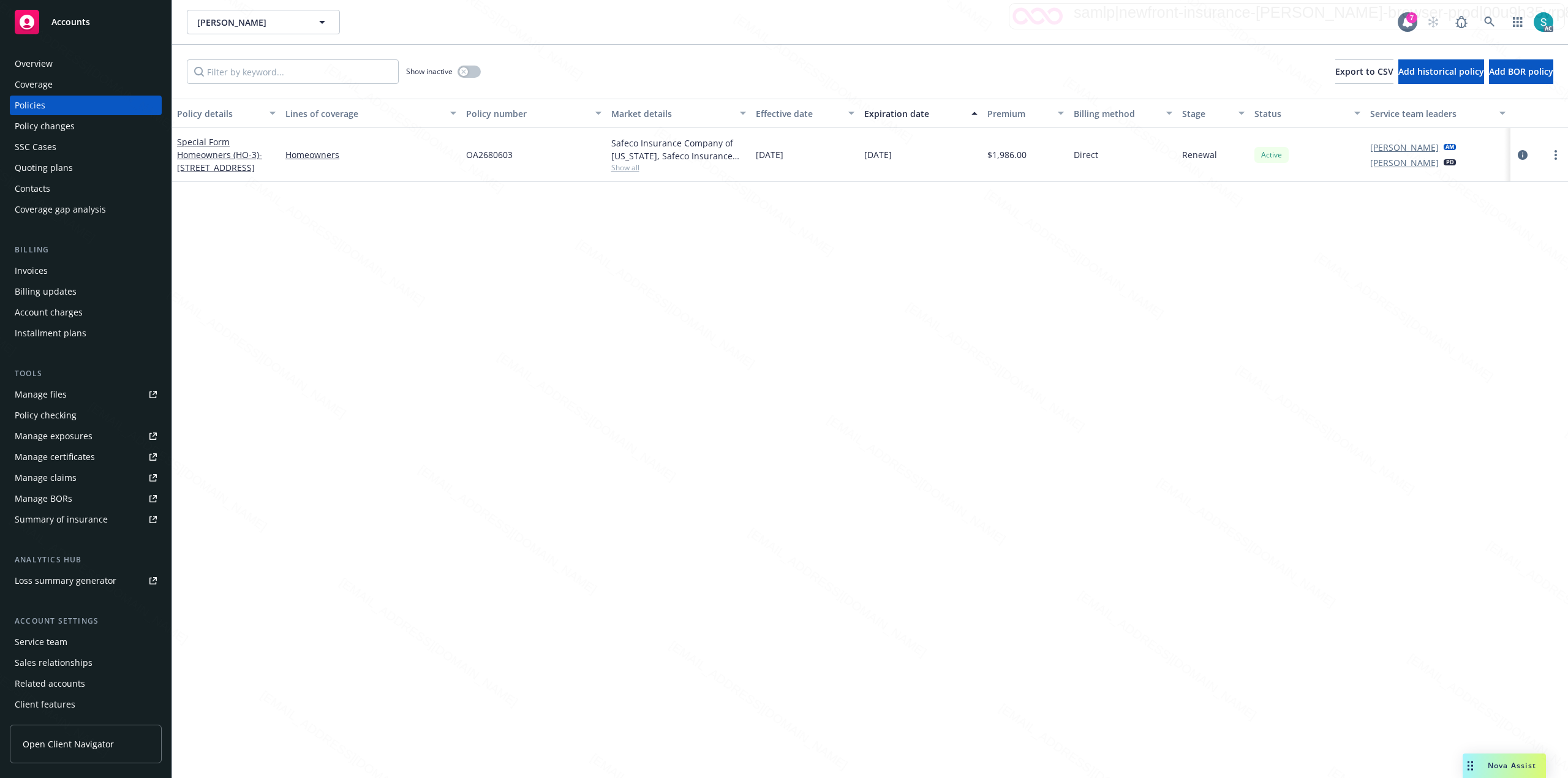
click at [488, 158] on span "OA2680603" at bounding box center [490, 155] width 46 height 13
copy span "OA2680603"
click at [456, 338] on div "Policy details Lines of coverage Policy number Market details Effective date Ex…" at bounding box center [870, 438] width 1396 height 679
click at [1489, 16] on icon at bounding box center [1490, 22] width 11 height 11
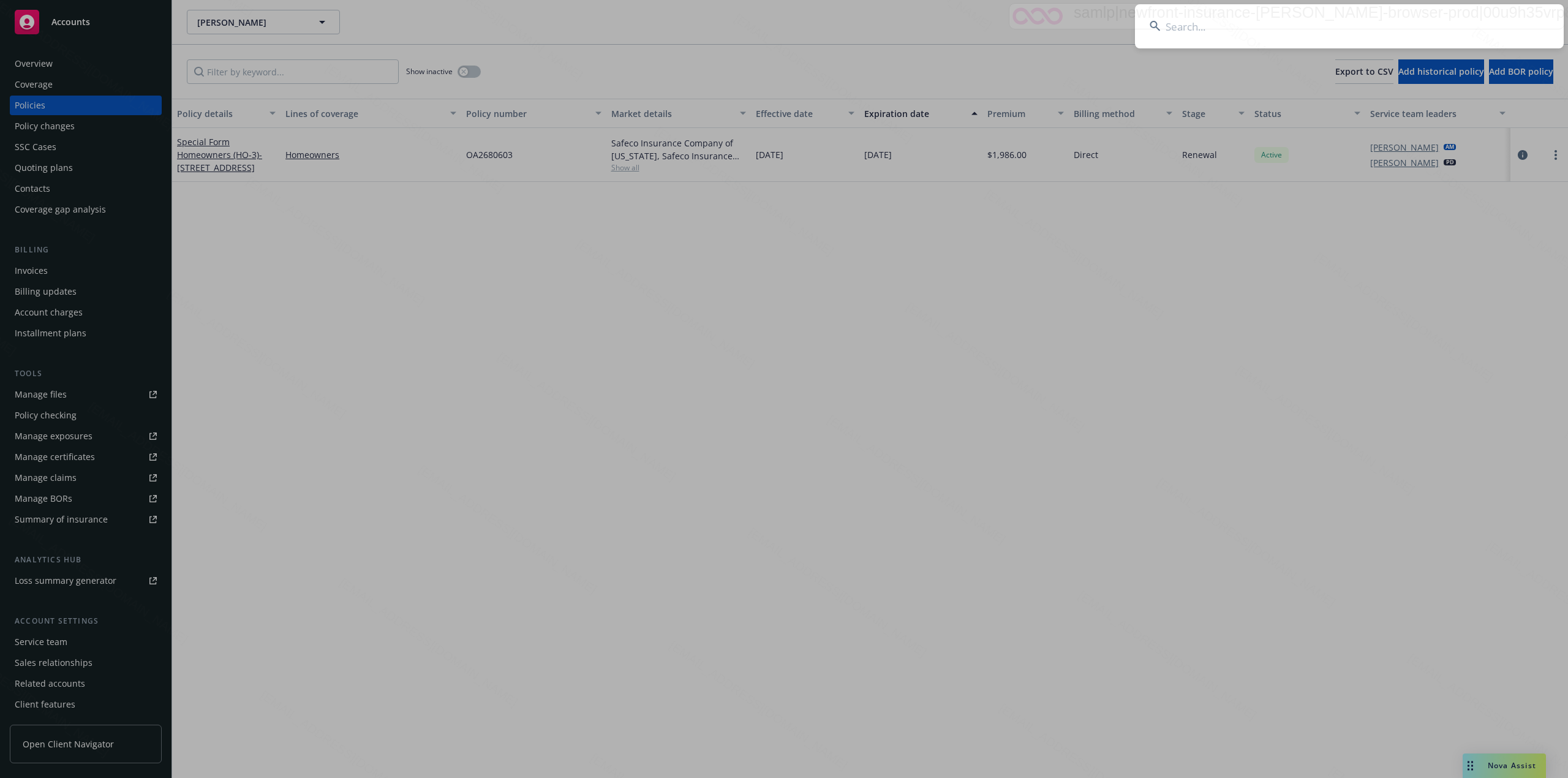
click at [1261, 30] on input at bounding box center [1350, 26] width 429 height 44
type input "[PERSON_NAME], [PERSON_NAME], [PERSON_NAME], [PERSON_NAME] [GEOGRAPHIC_DATA]"
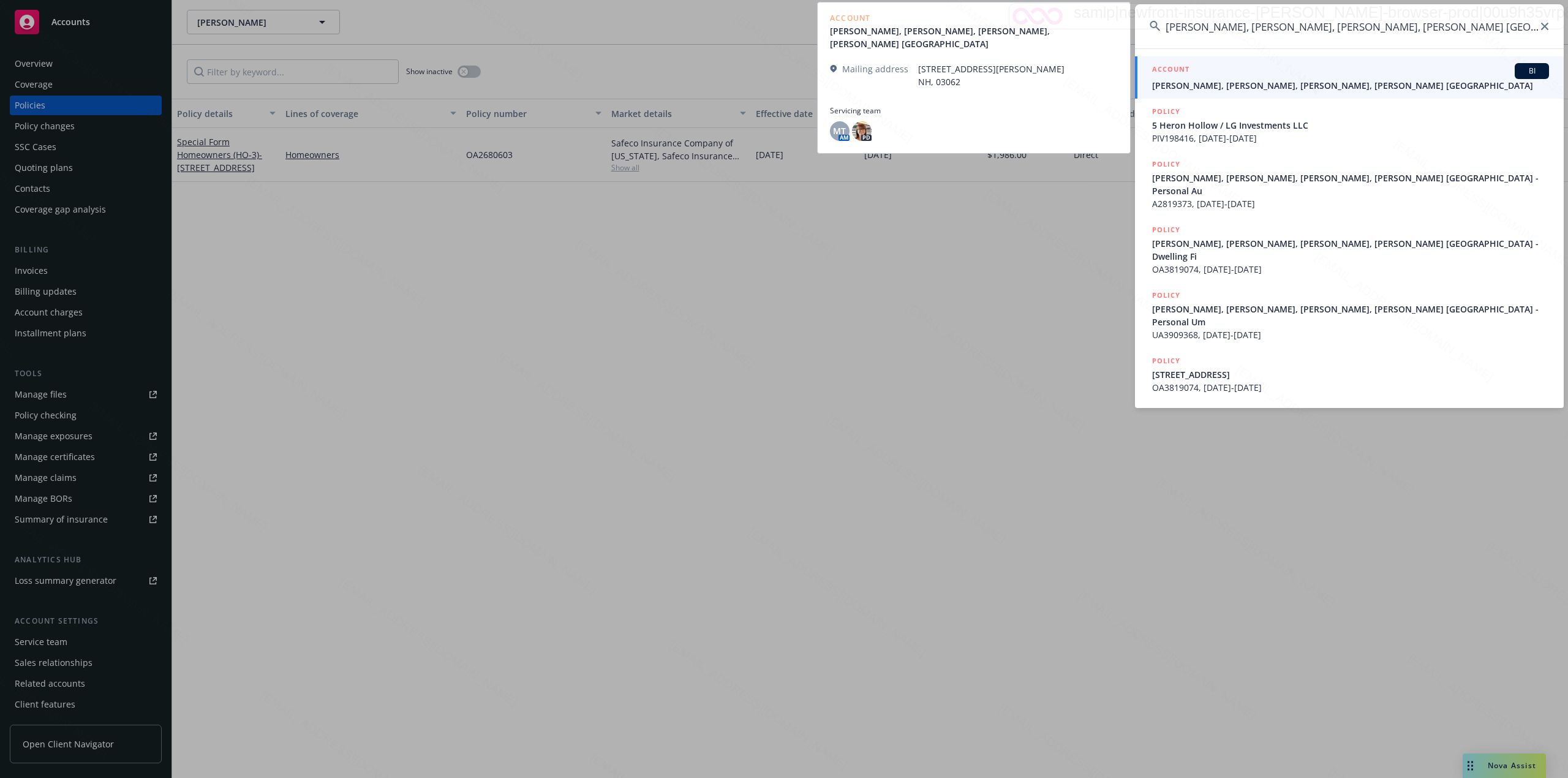
click at [1232, 79] on span "[PERSON_NAME], [PERSON_NAME], [PERSON_NAME], [PERSON_NAME] [GEOGRAPHIC_DATA]" at bounding box center [1351, 85] width 397 height 13
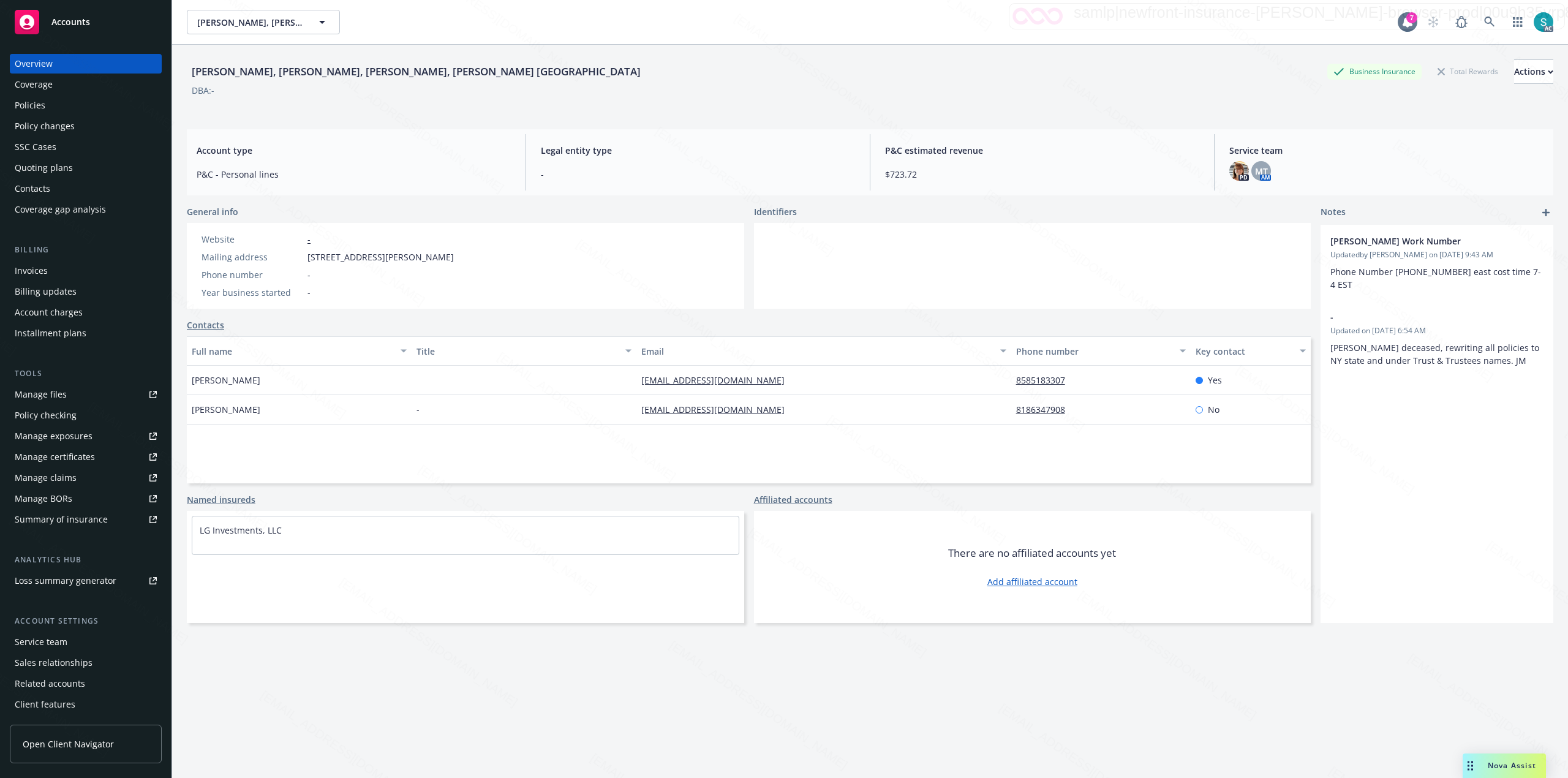
click at [60, 107] on div "Policies" at bounding box center [86, 105] width 142 height 19
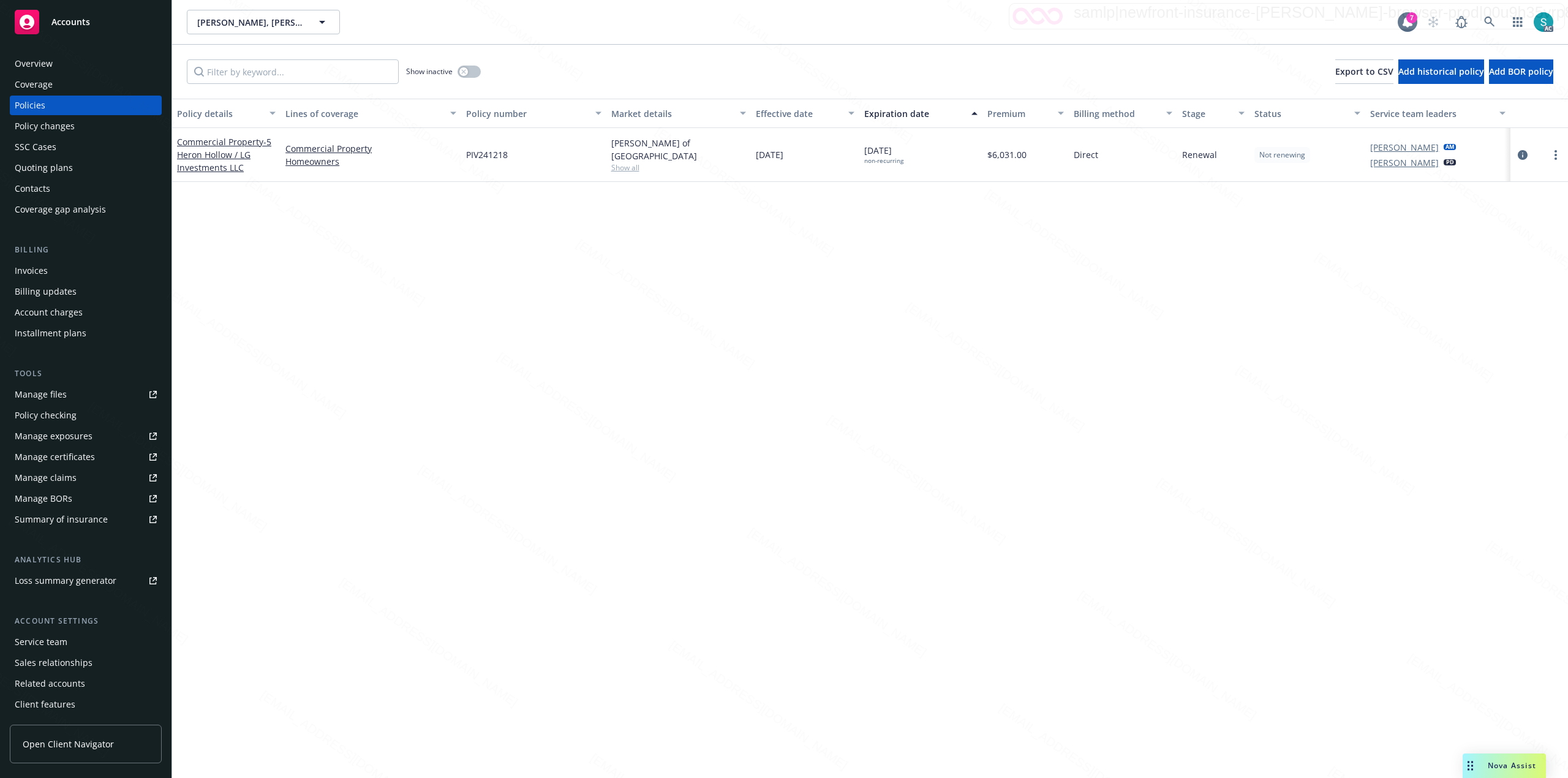
click at [494, 155] on span "PIV241218" at bounding box center [487, 155] width 42 height 13
copy span "PIV241218"
click at [1491, 19] on icon at bounding box center [1490, 22] width 11 height 11
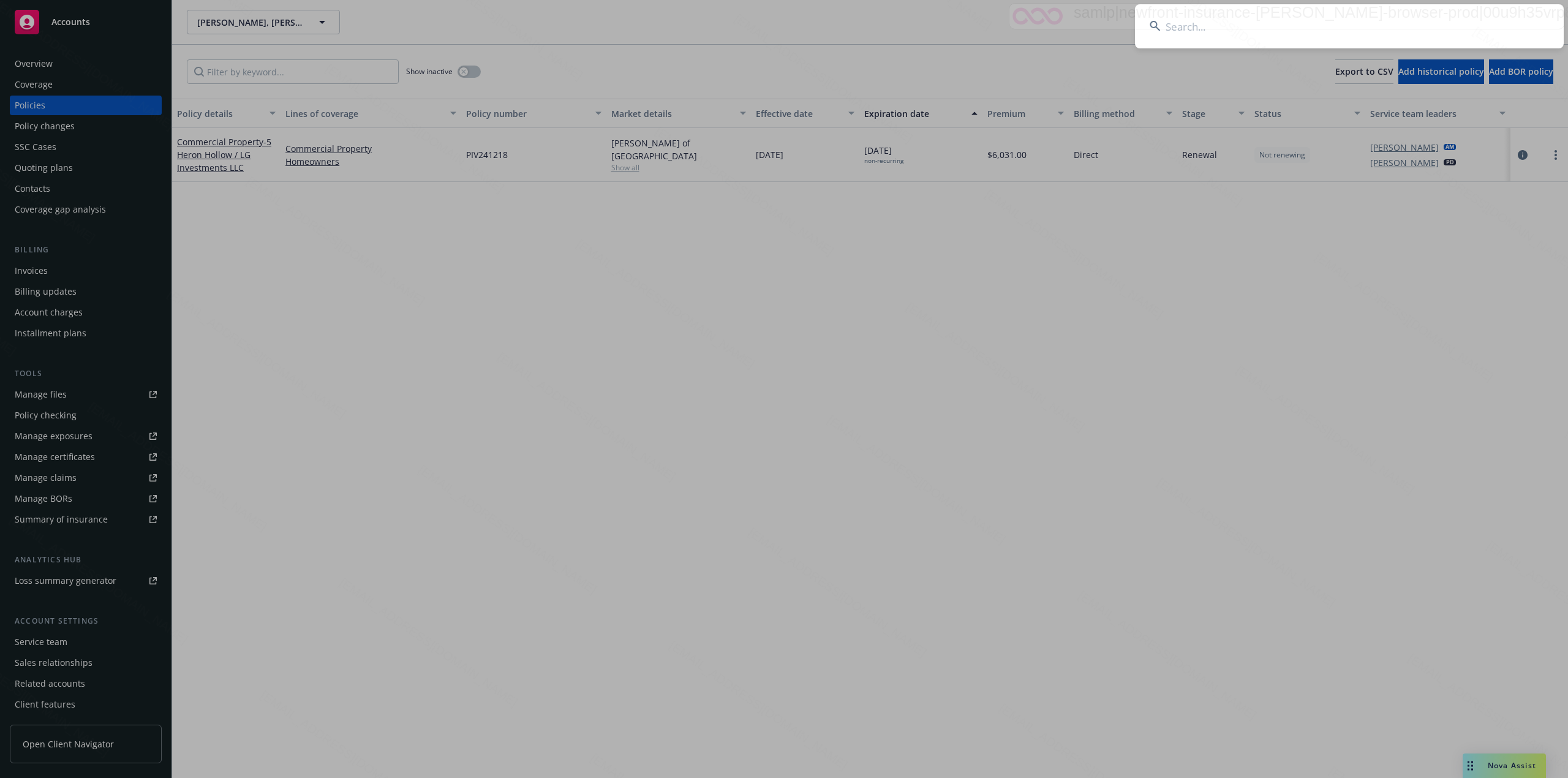
click at [1355, 26] on input at bounding box center [1350, 26] width 429 height 44
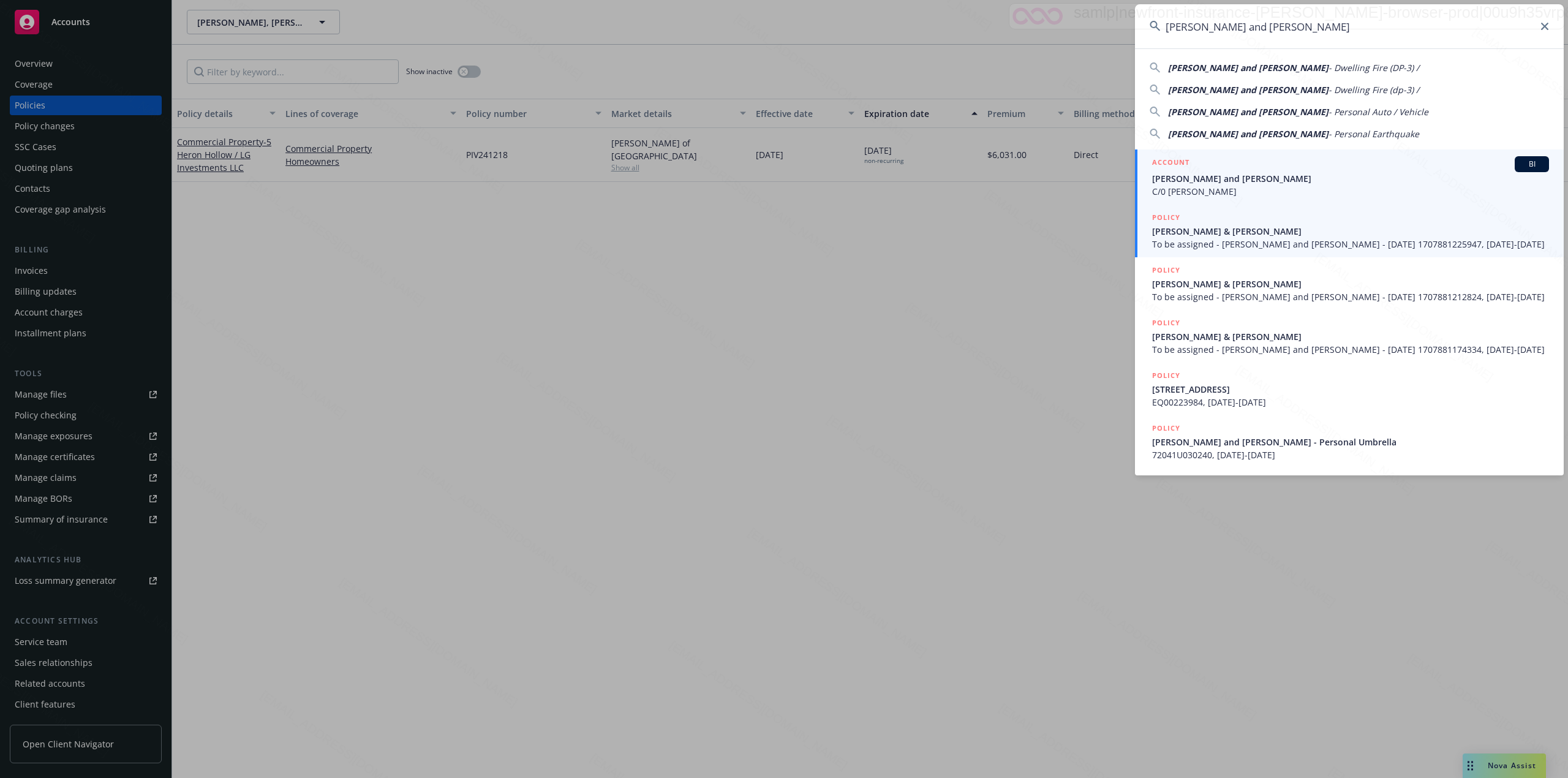
type input "[PERSON_NAME] and [PERSON_NAME]"
click at [1218, 193] on span "C/0 [PERSON_NAME]" at bounding box center [1351, 191] width 397 height 13
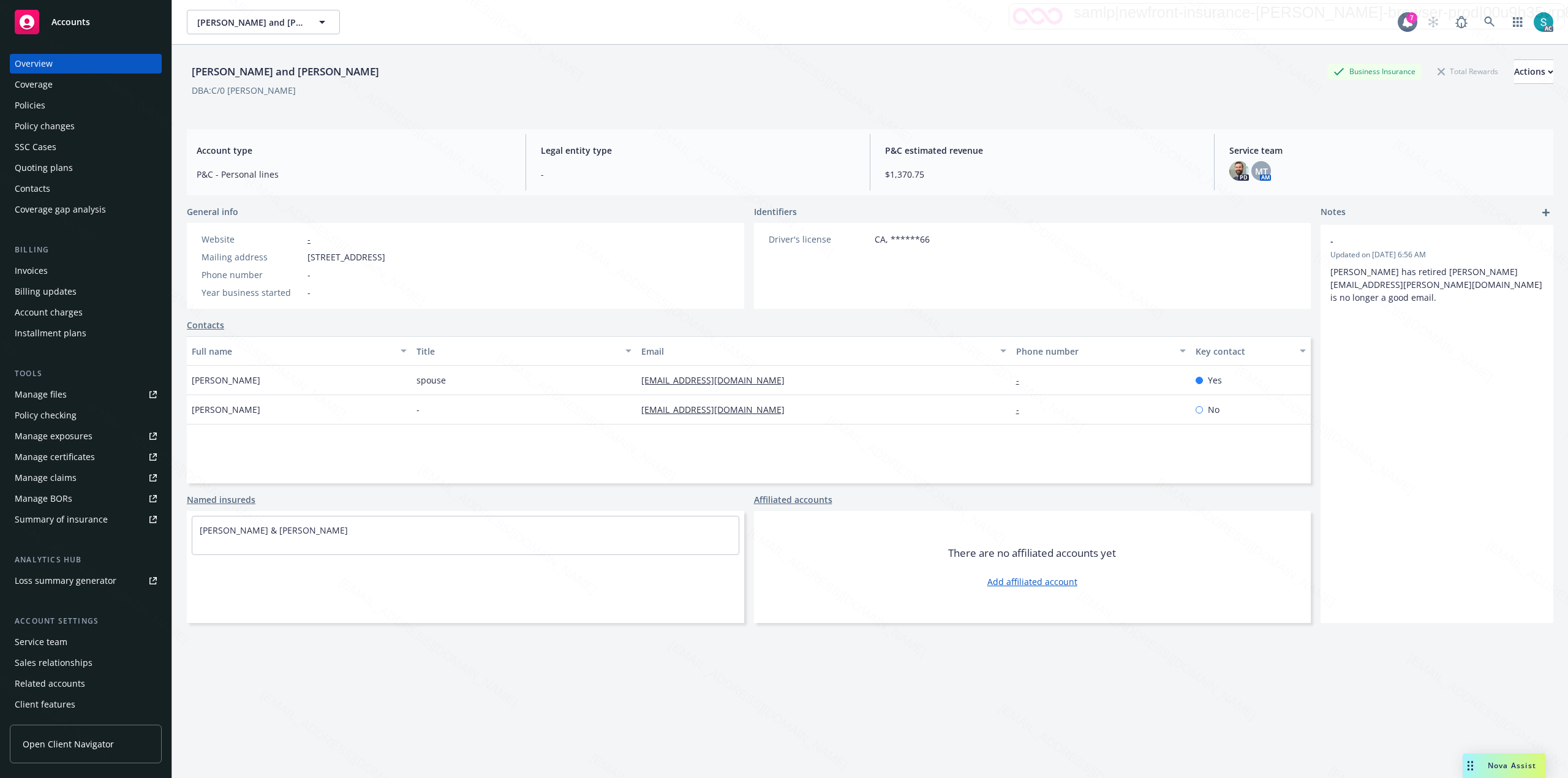
click at [67, 101] on div "Policies" at bounding box center [86, 105] width 142 height 19
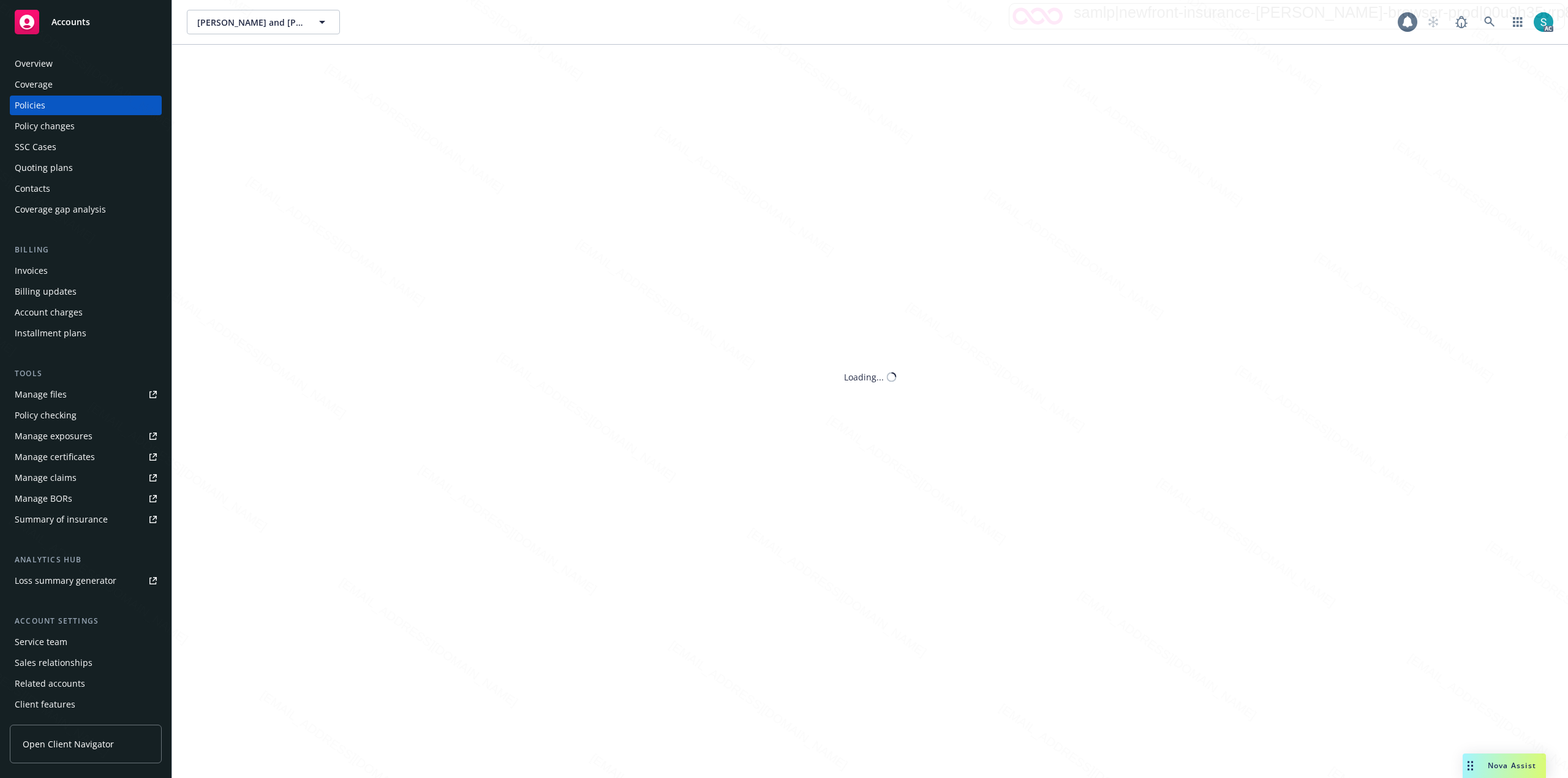
click at [67, 101] on div "Policies" at bounding box center [86, 105] width 142 height 19
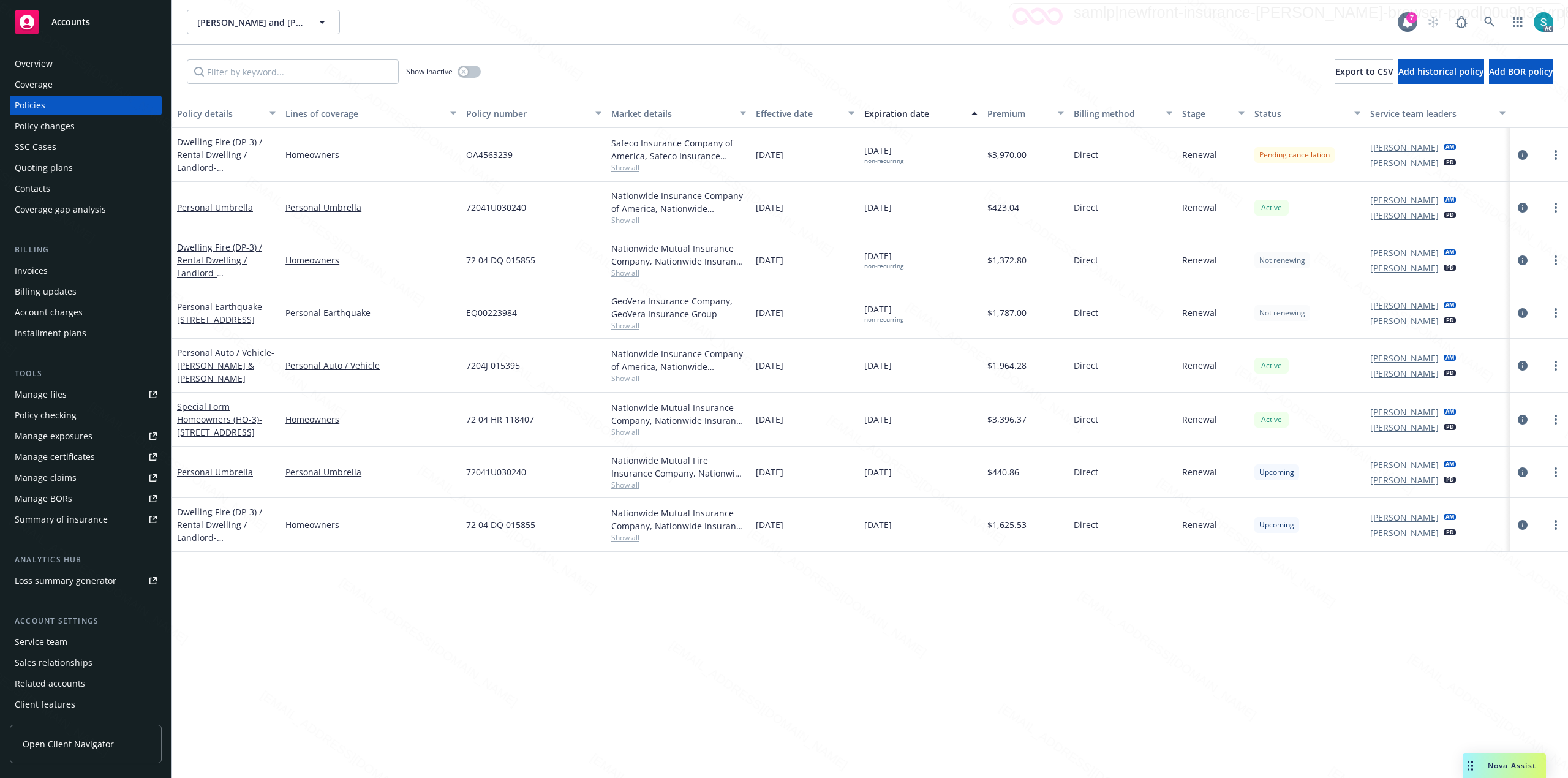
click at [494, 322] on div "EQ00223984" at bounding box center [533, 312] width 145 height 52
copy span "EQ00223984"
click at [486, 310] on span "EQ00223984" at bounding box center [492, 312] width 51 height 13
click at [487, 309] on span "EQ00223984" at bounding box center [492, 312] width 51 height 13
